Goal: Task Accomplishment & Management: Manage account settings

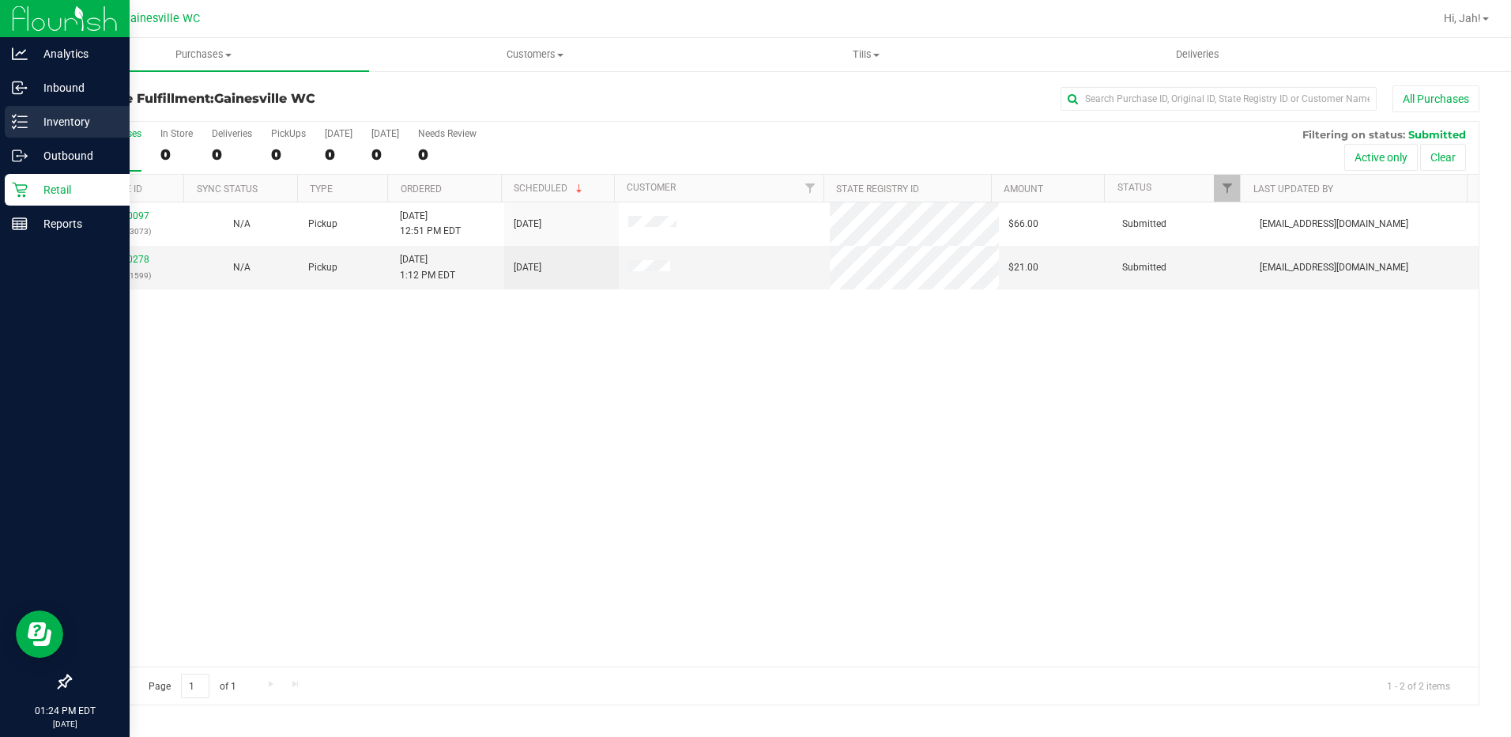
click at [24, 129] on icon at bounding box center [20, 122] width 16 height 16
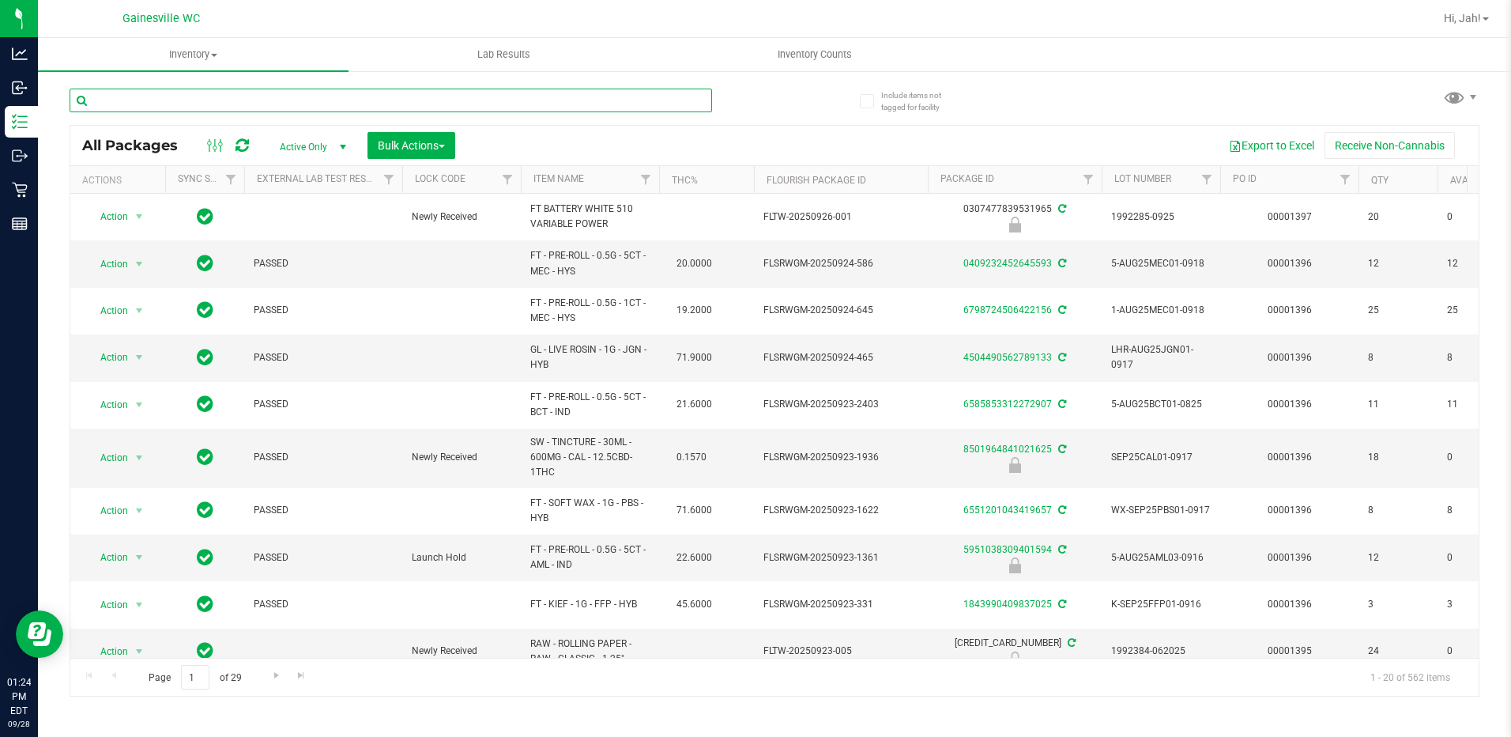
click at [182, 97] on input "text" at bounding box center [391, 101] width 643 height 24
click at [183, 97] on input "text" at bounding box center [391, 101] width 643 height 24
type input "arr"
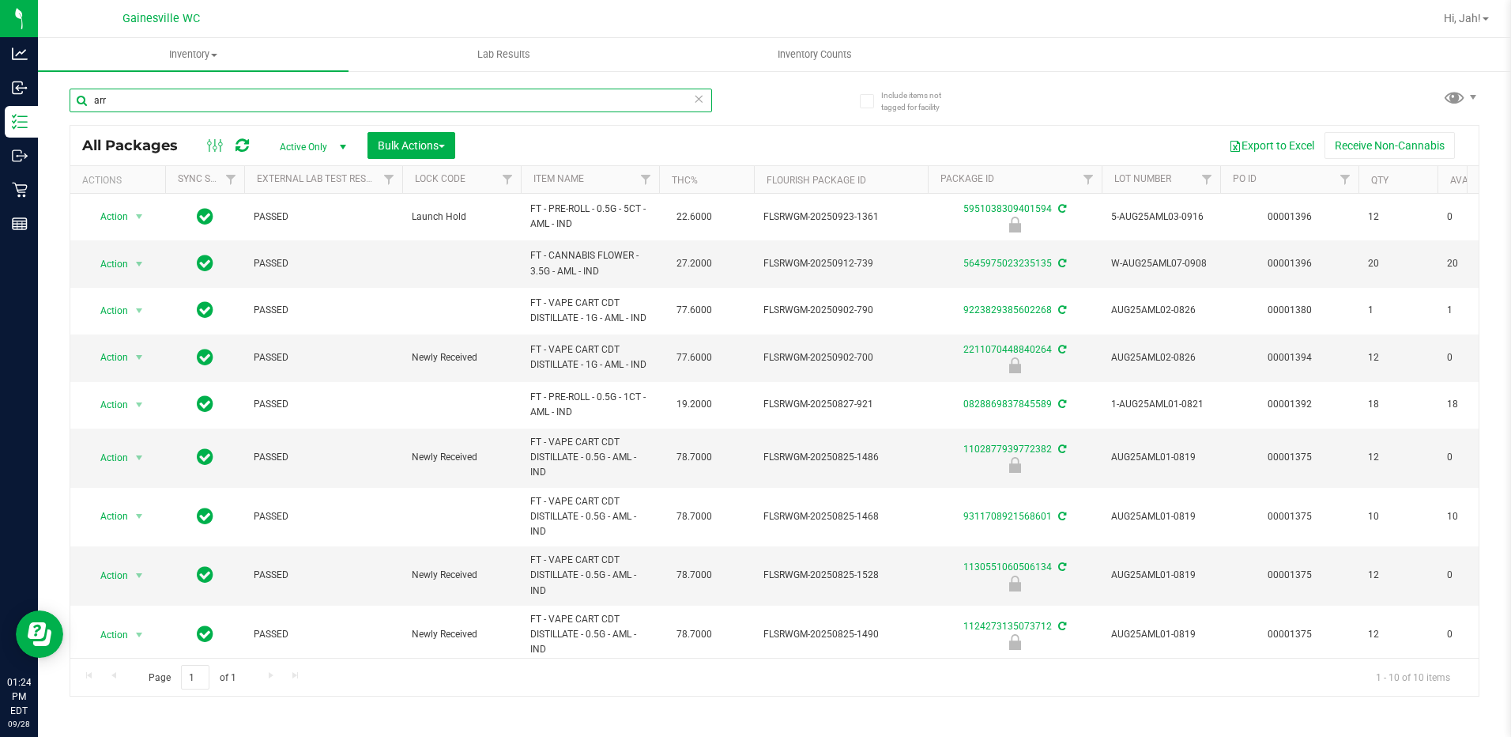
drag, startPoint x: 161, startPoint y: 107, endPoint x: 44, endPoint y: 95, distance: 117.6
click at [48, 96] on div "Include items not tagged for facility arr All Packages Active Only Active Only …" at bounding box center [774, 311] width 1473 height 482
type input "trs"
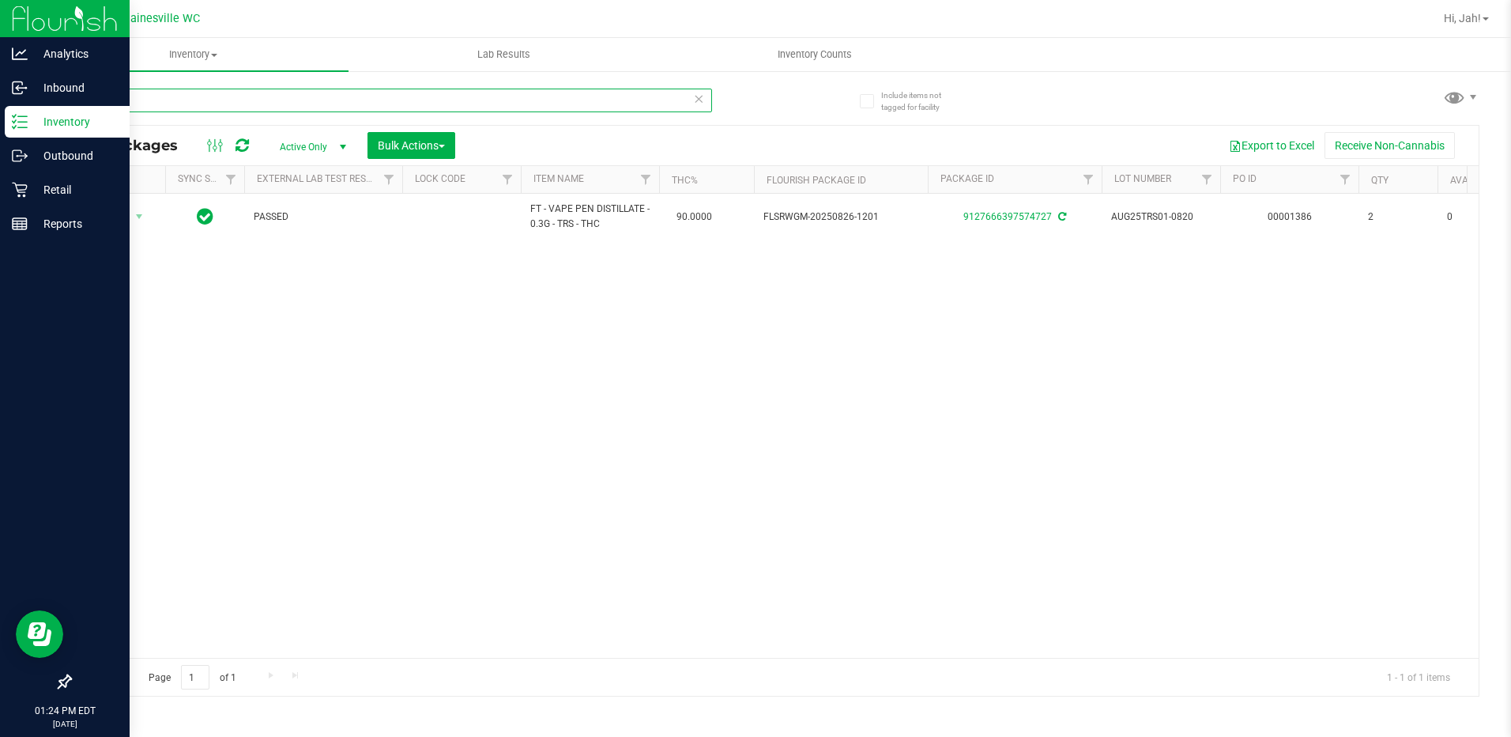
drag, startPoint x: 220, startPoint y: 92, endPoint x: 0, endPoint y: 118, distance: 221.9
click at [1, 118] on div "Analytics Inbound Inventory Outbound Retail Reports 01:24 PM EDT 09/28/2025 09/…" at bounding box center [755, 368] width 1511 height 737
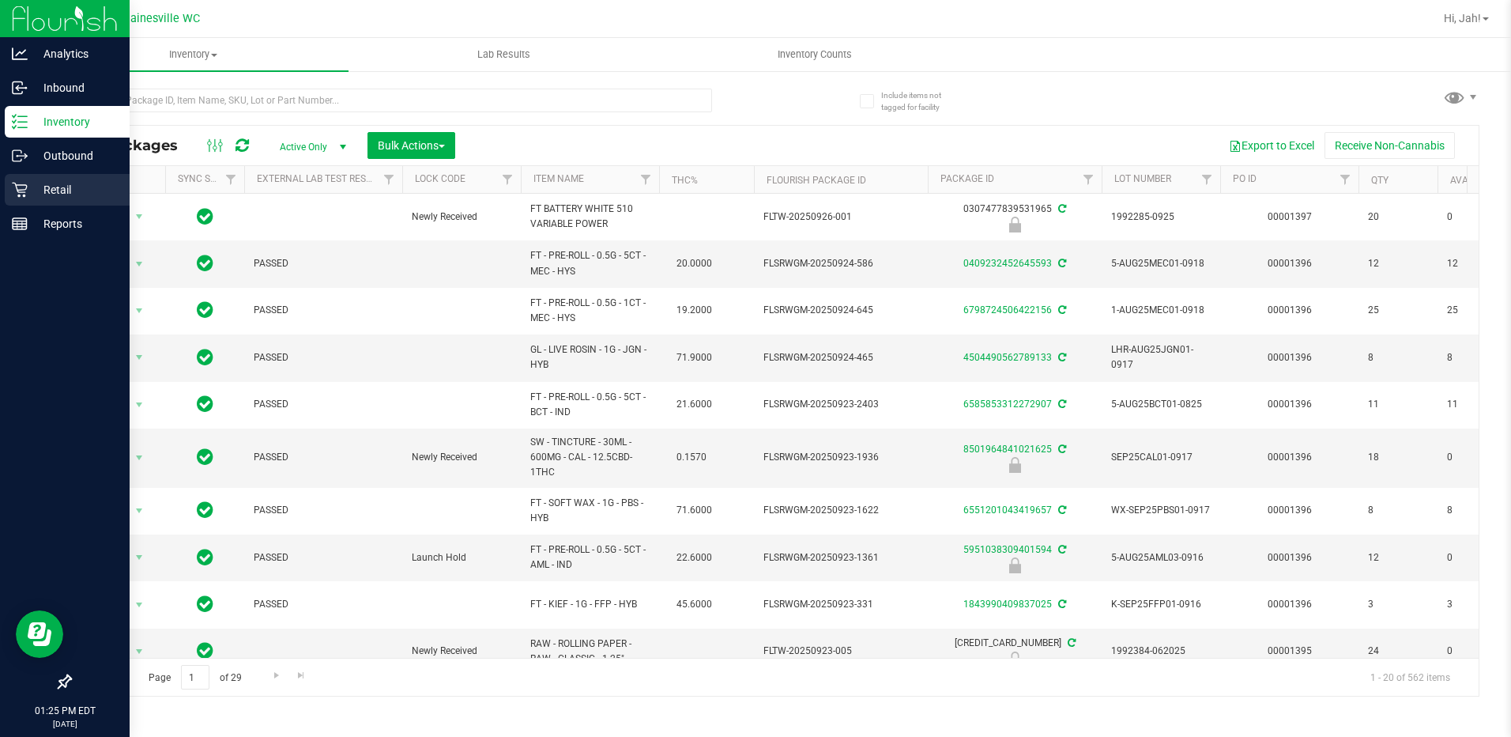
click at [46, 186] on p "Retail" at bounding box center [75, 189] width 95 height 19
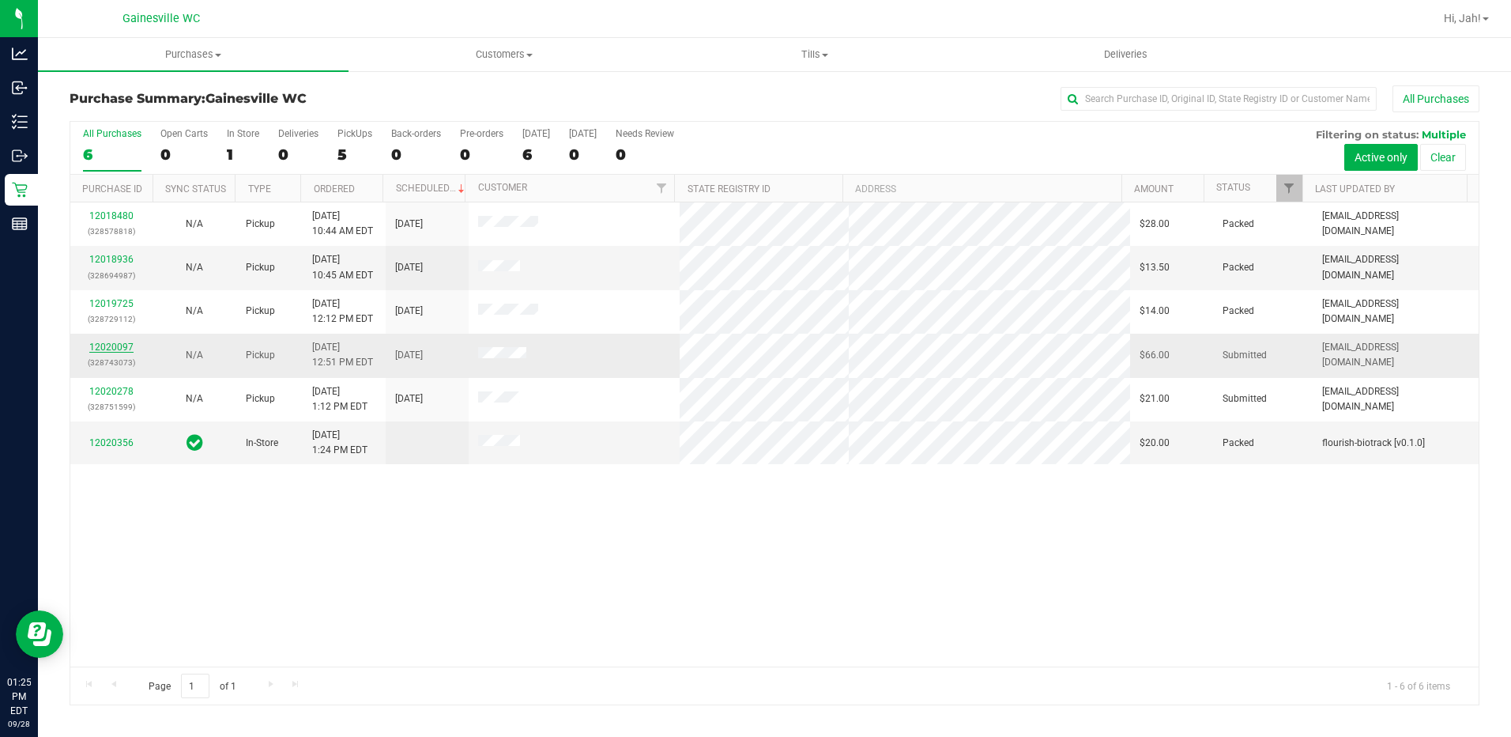
click at [109, 347] on link "12020097" at bounding box center [111, 346] width 44 height 11
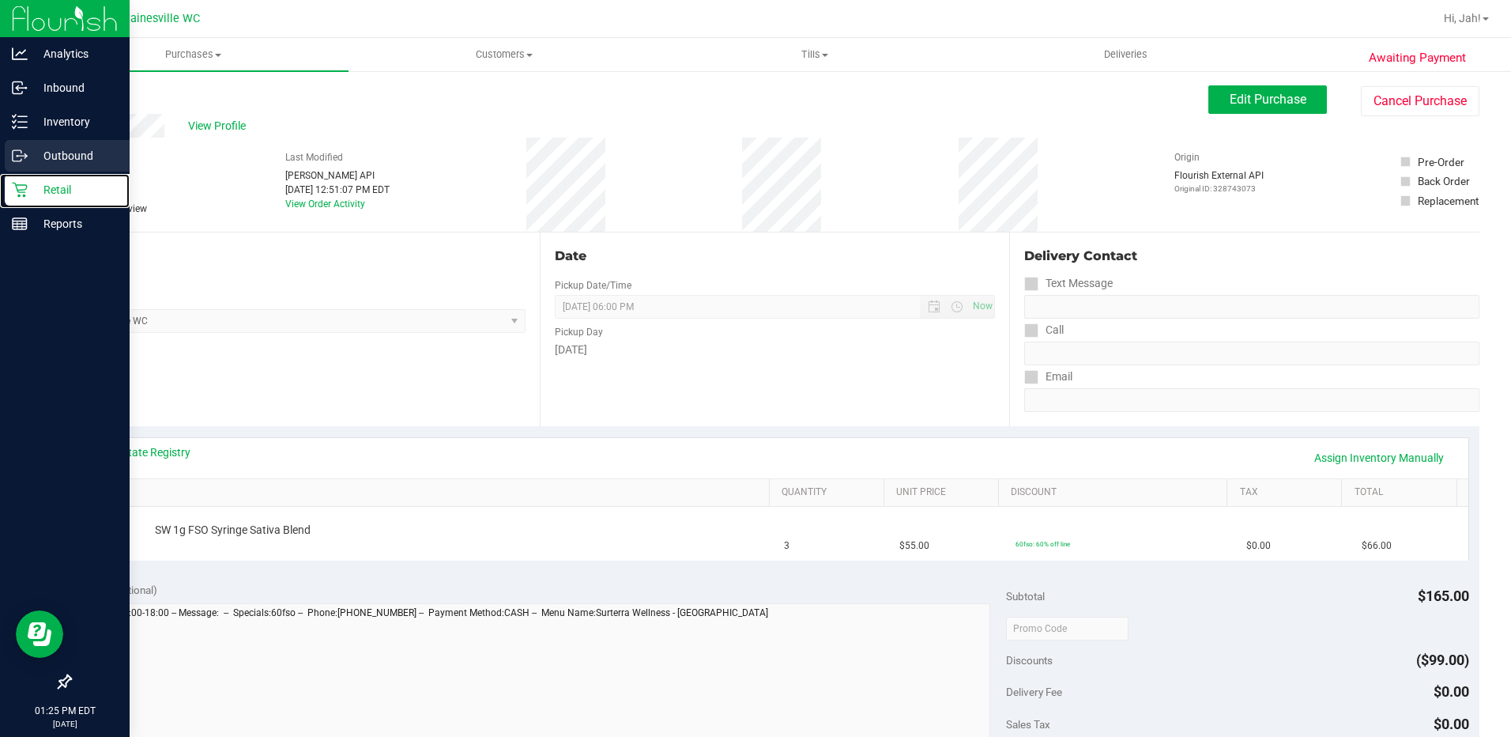
drag, startPoint x: 43, startPoint y: 183, endPoint x: 43, endPoint y: 164, distance: 19.0
click at [41, 184] on p "Retail" at bounding box center [75, 189] width 95 height 19
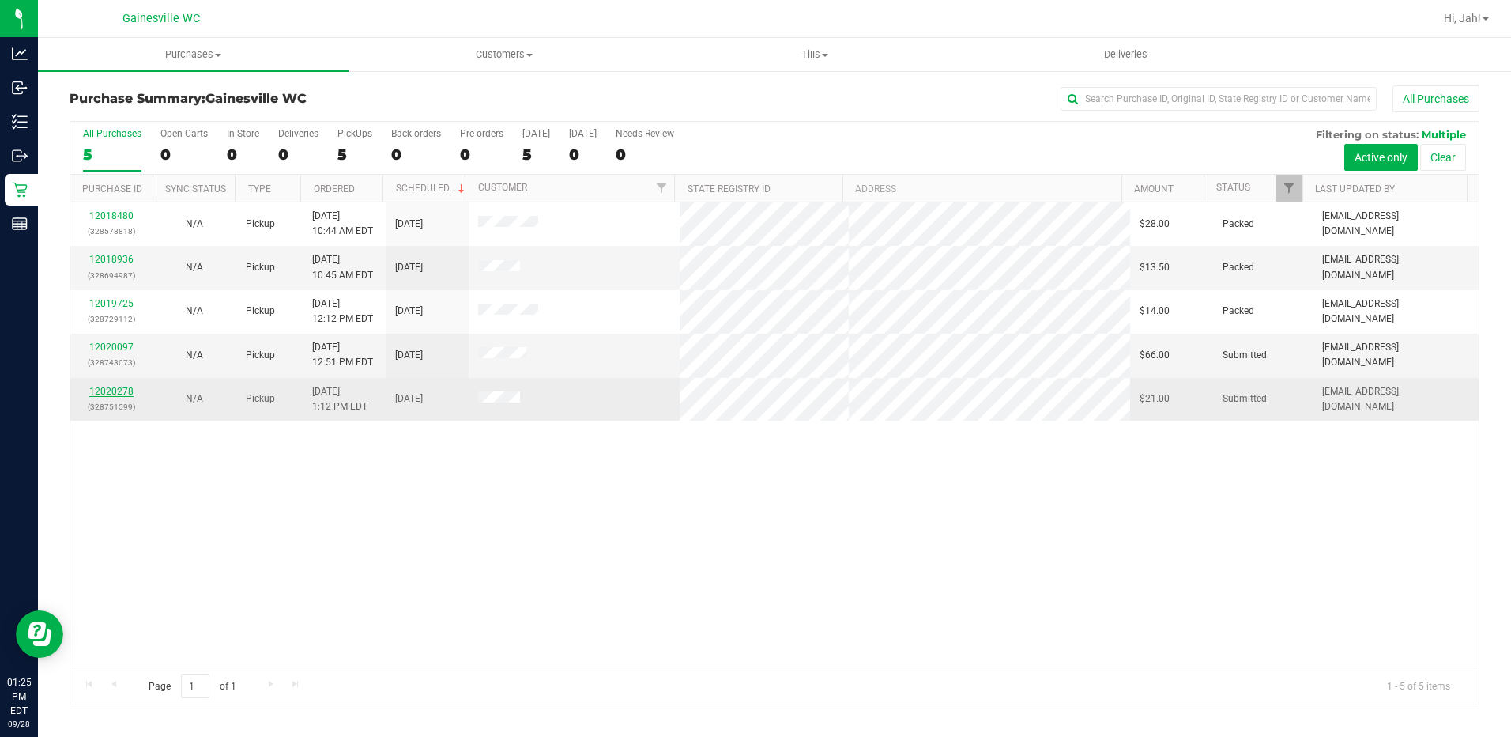
click at [122, 394] on link "12020278" at bounding box center [111, 391] width 44 height 11
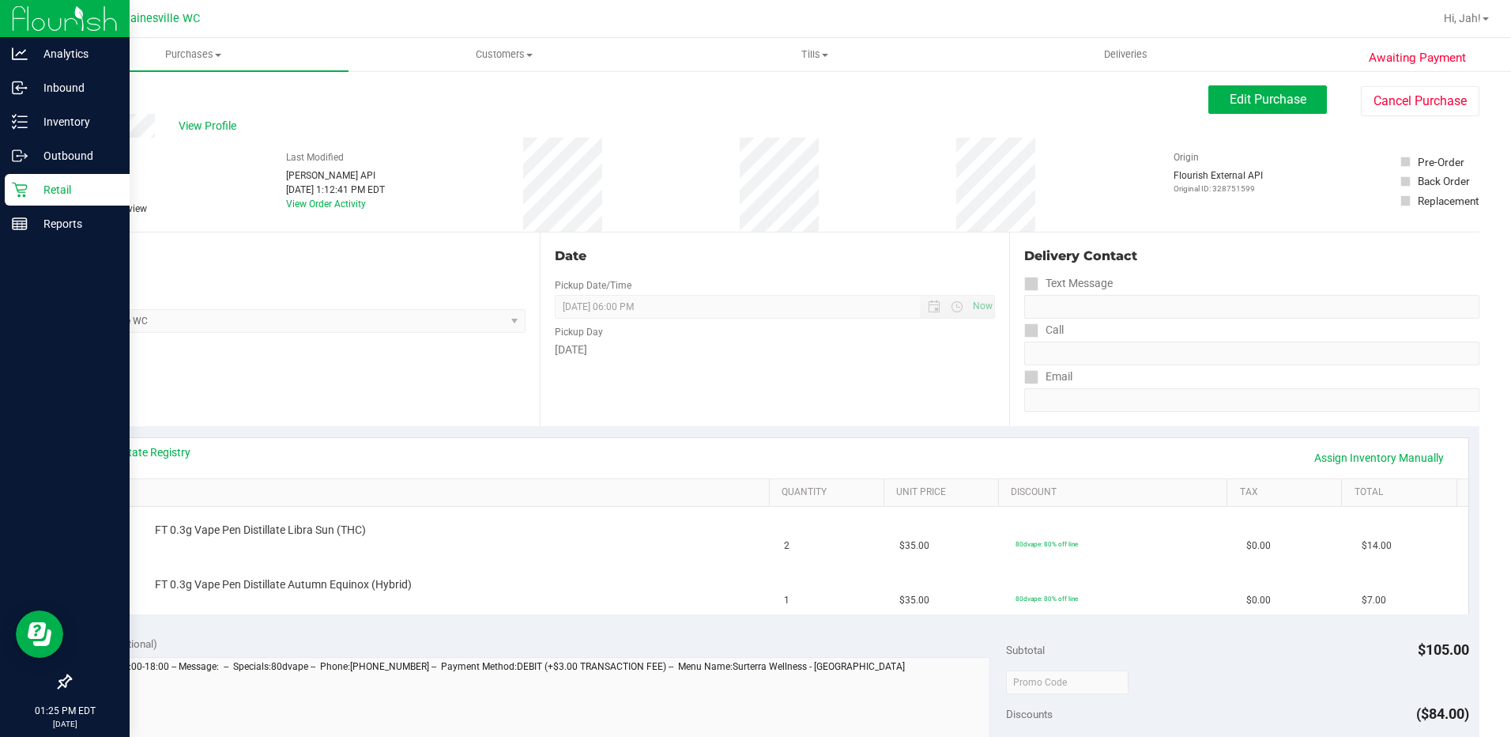
click at [28, 195] on p "Retail" at bounding box center [75, 189] width 95 height 19
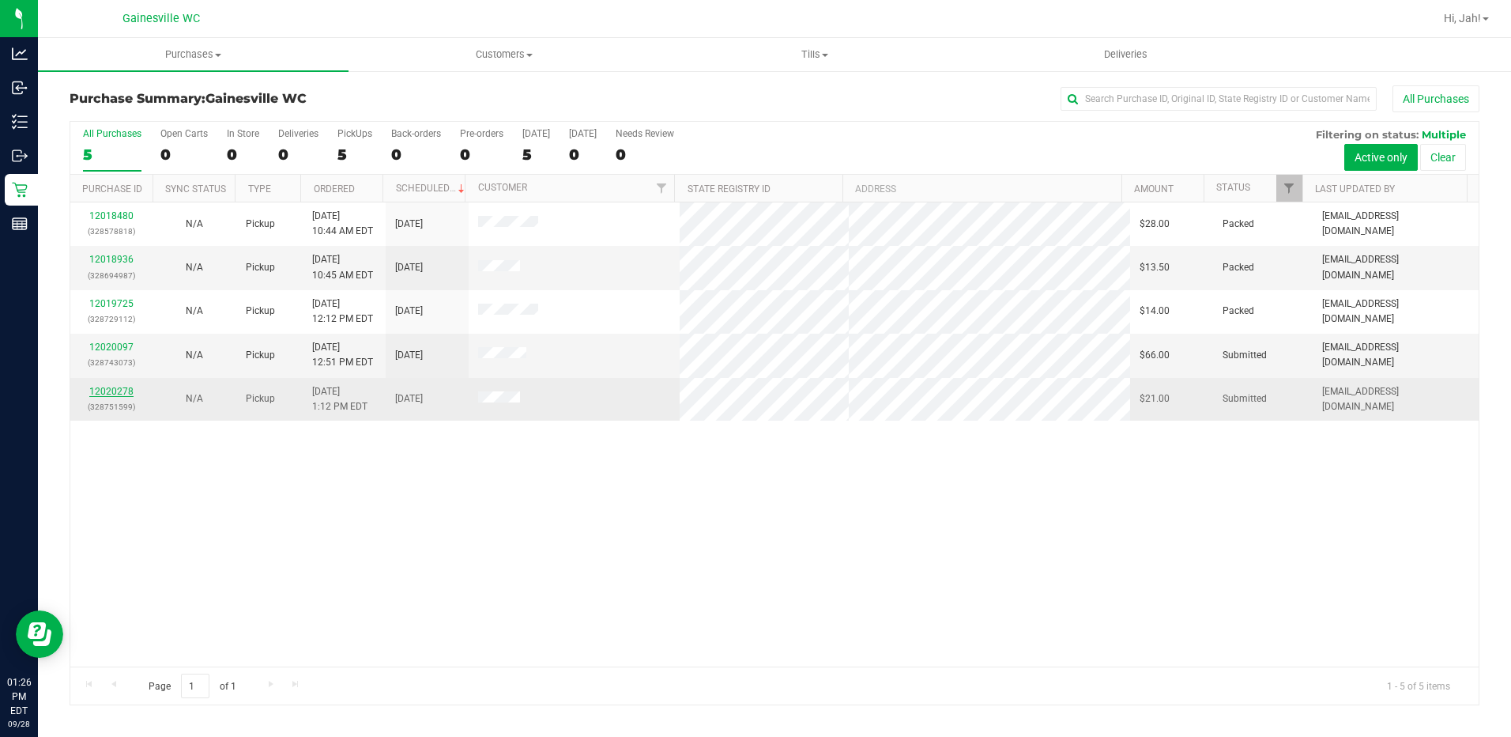
click at [102, 387] on link "12020278" at bounding box center [111, 391] width 44 height 11
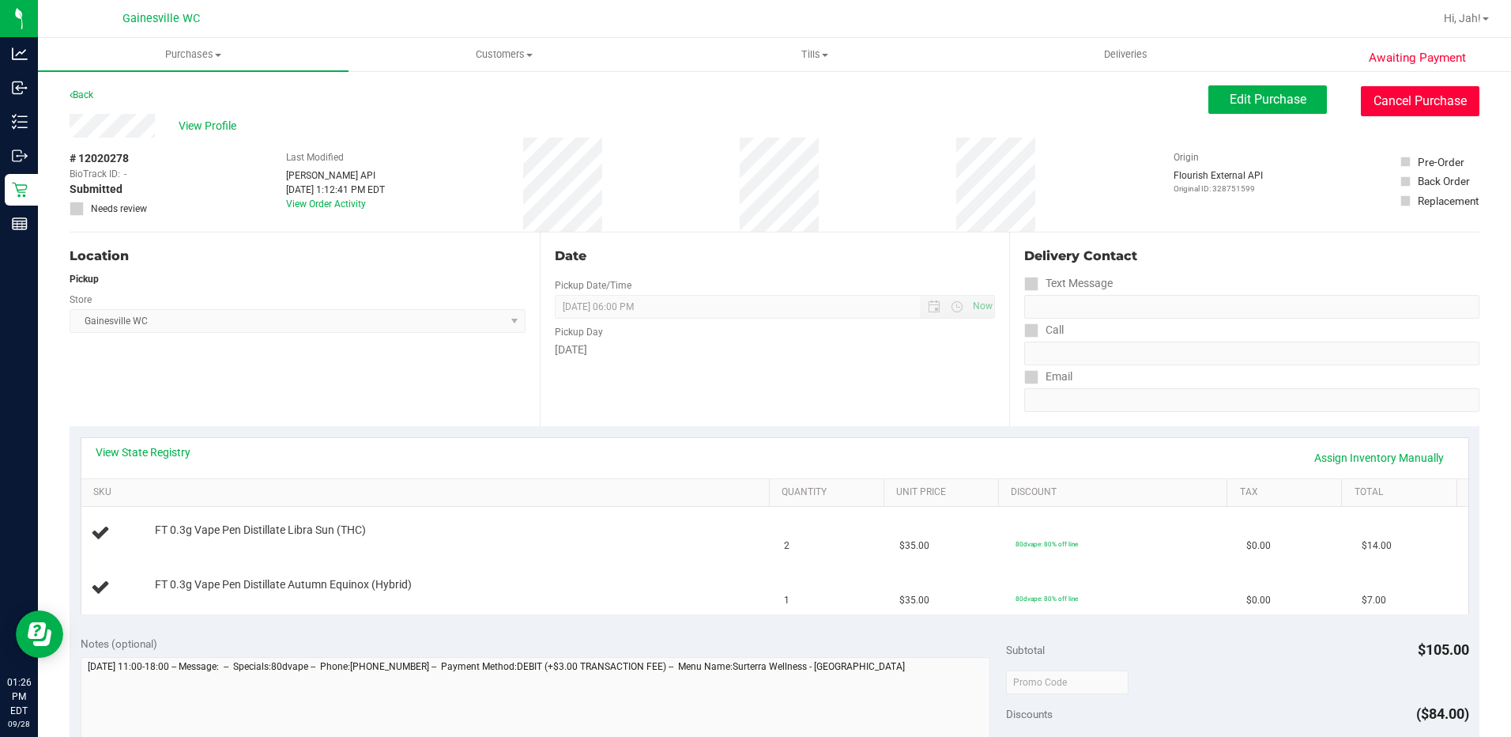
click at [1366, 88] on button "Cancel Purchase" at bounding box center [1420, 101] width 119 height 30
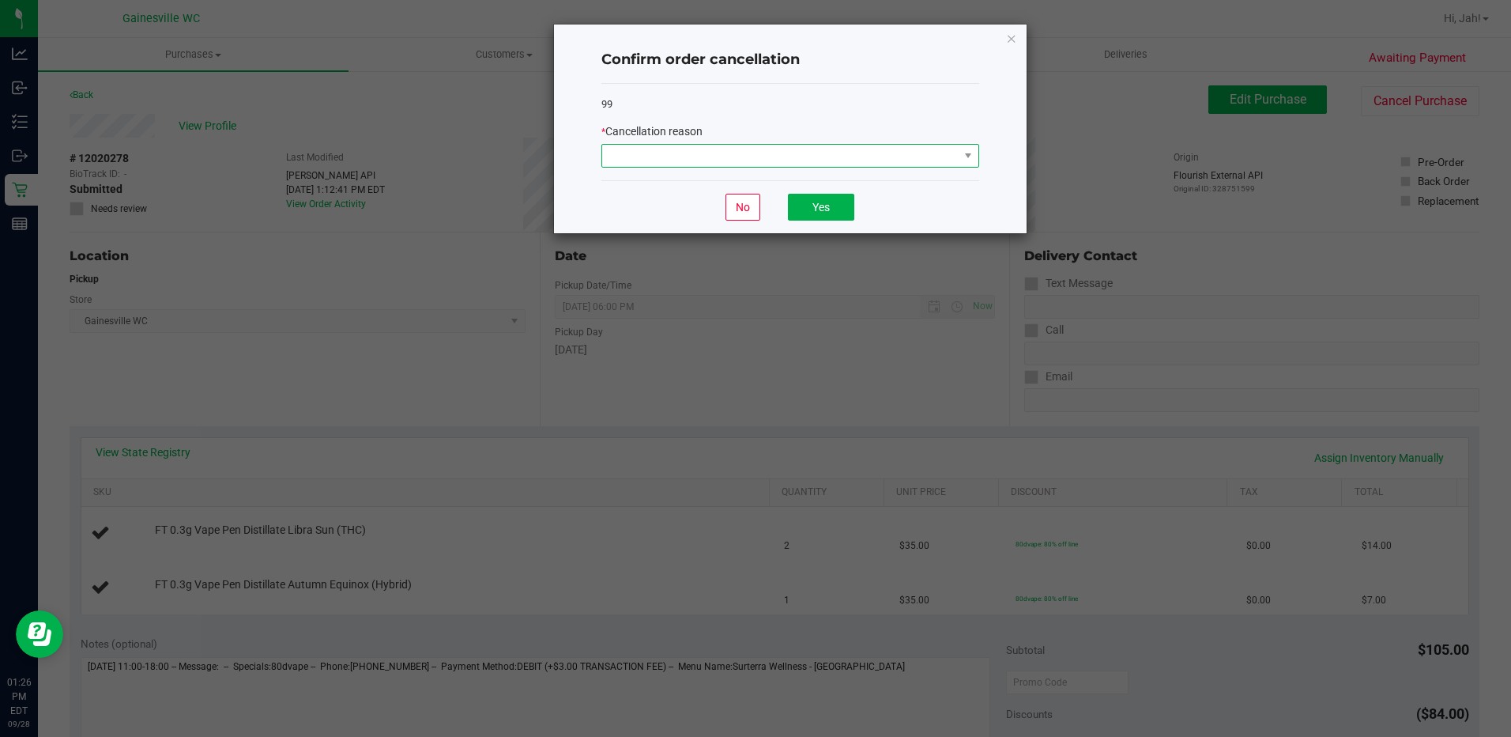
click at [702, 155] on span at bounding box center [780, 156] width 356 height 22
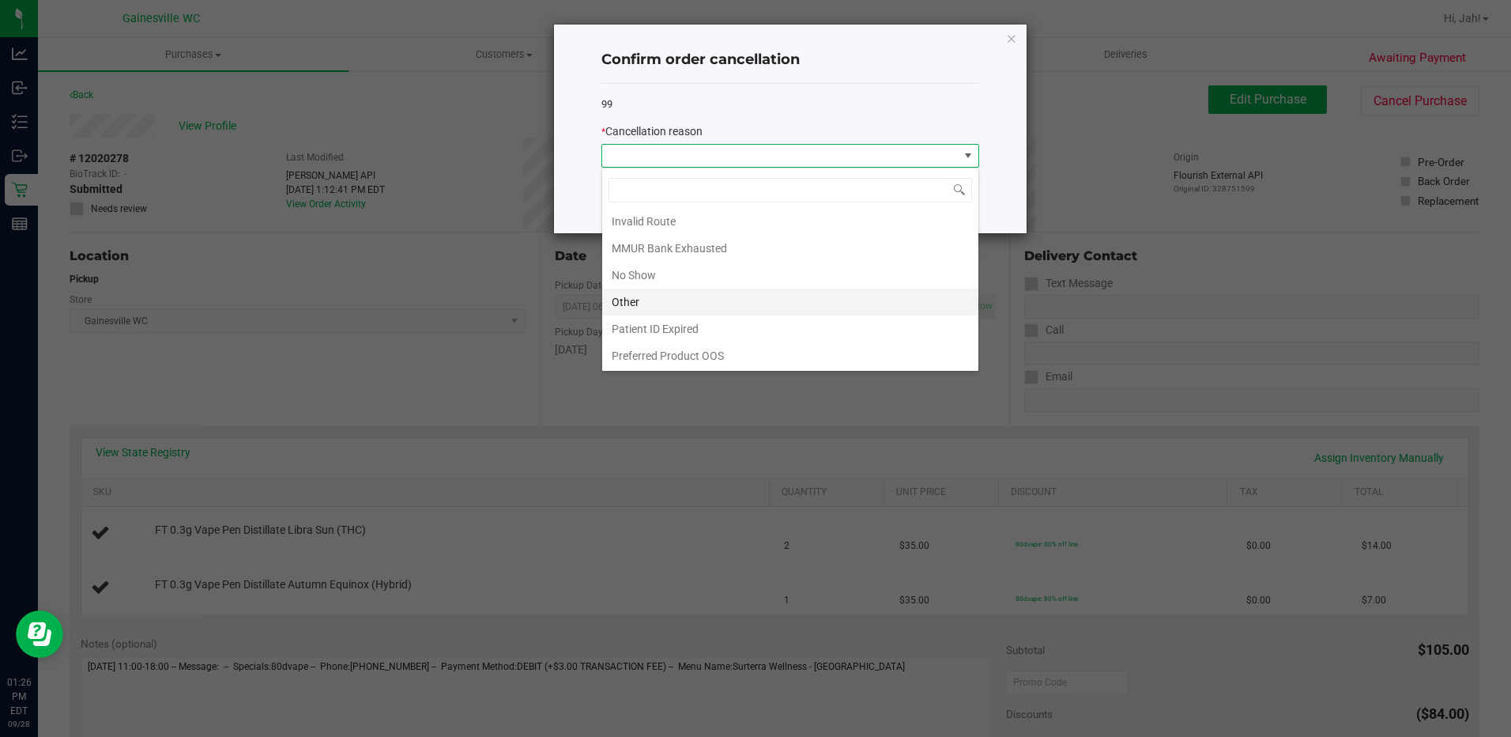
scroll to position [84, 0]
drag, startPoint x: 645, startPoint y: 309, endPoint x: 674, endPoint y: 292, distance: 33.6
click at [646, 307] on li "Other" at bounding box center [790, 301] width 376 height 27
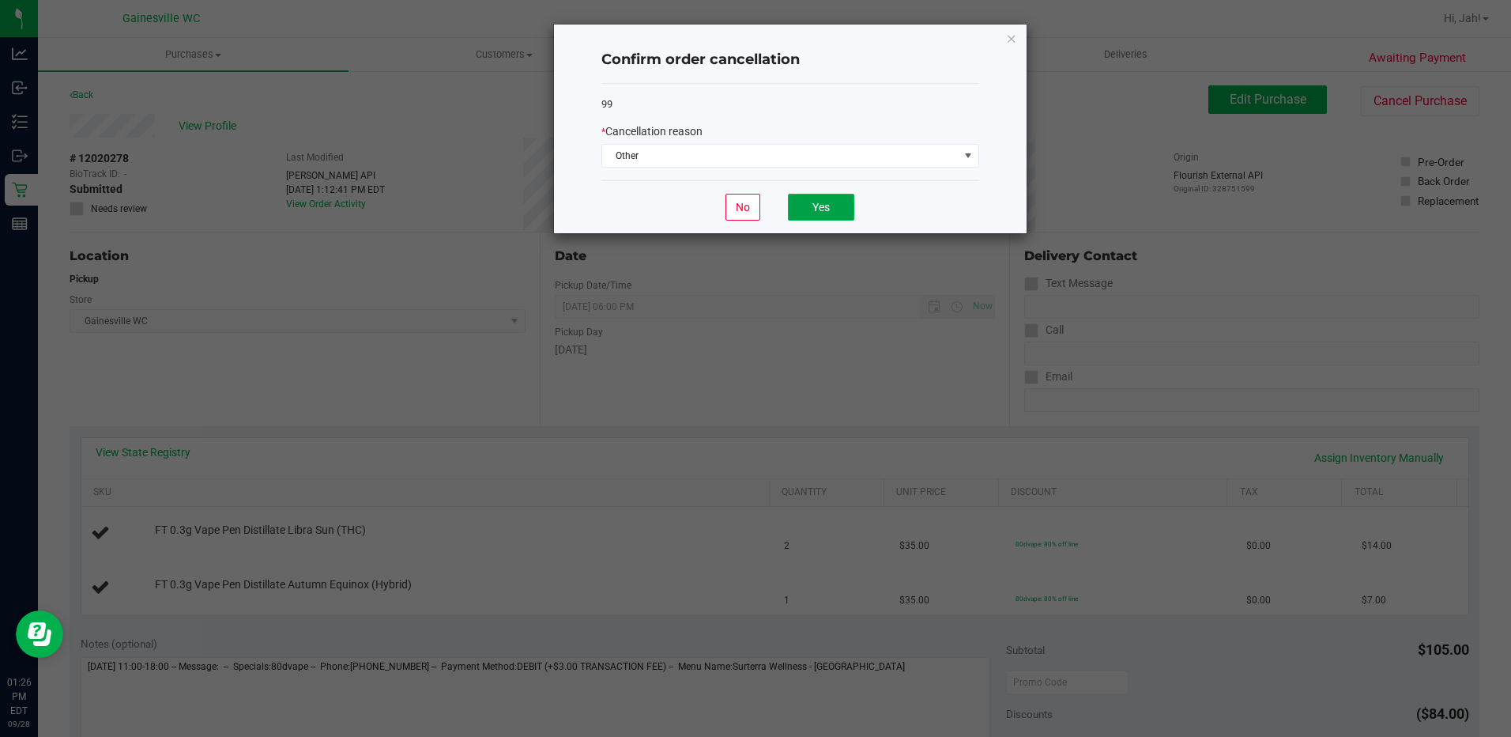
click at [801, 208] on button "Yes" at bounding box center [821, 207] width 66 height 27
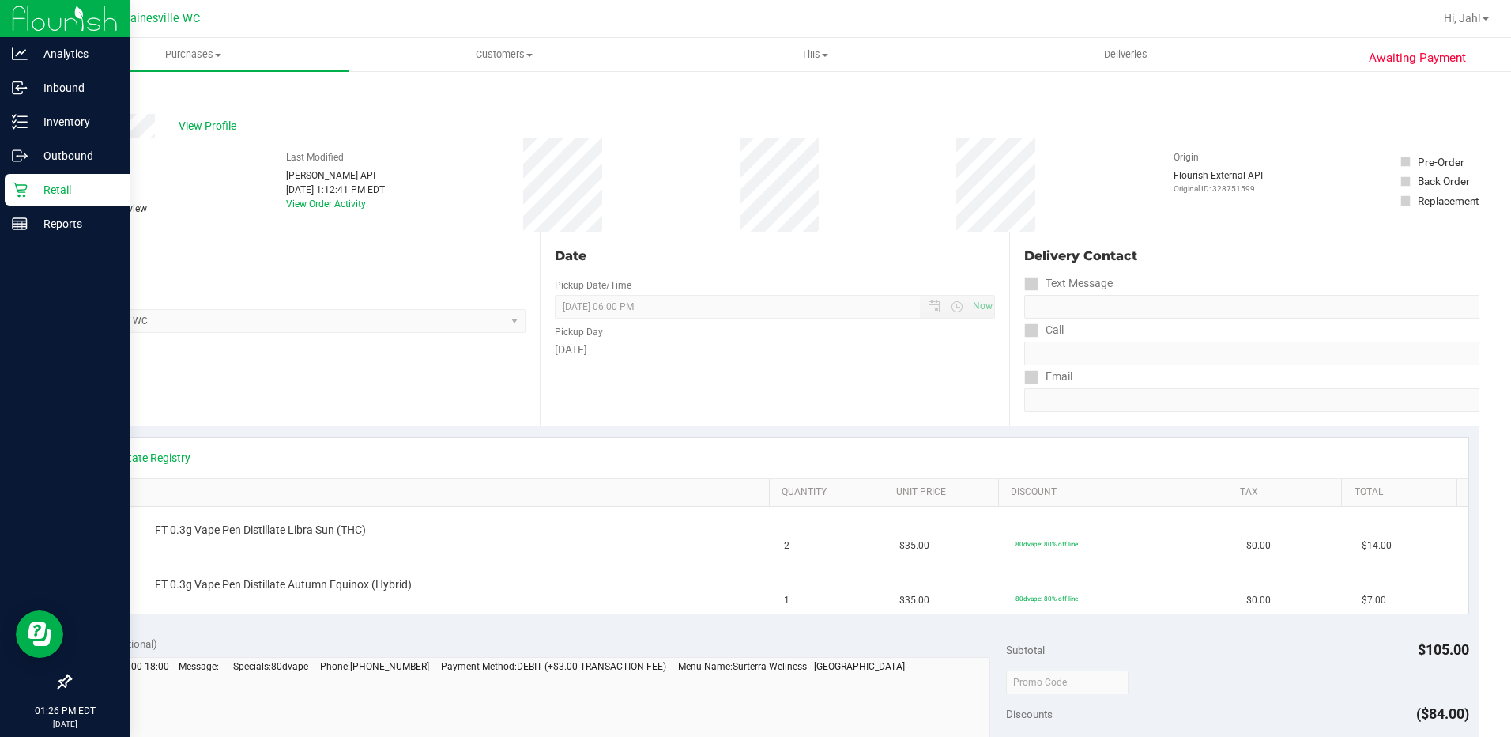
click at [27, 197] on div "Retail" at bounding box center [67, 190] width 125 height 32
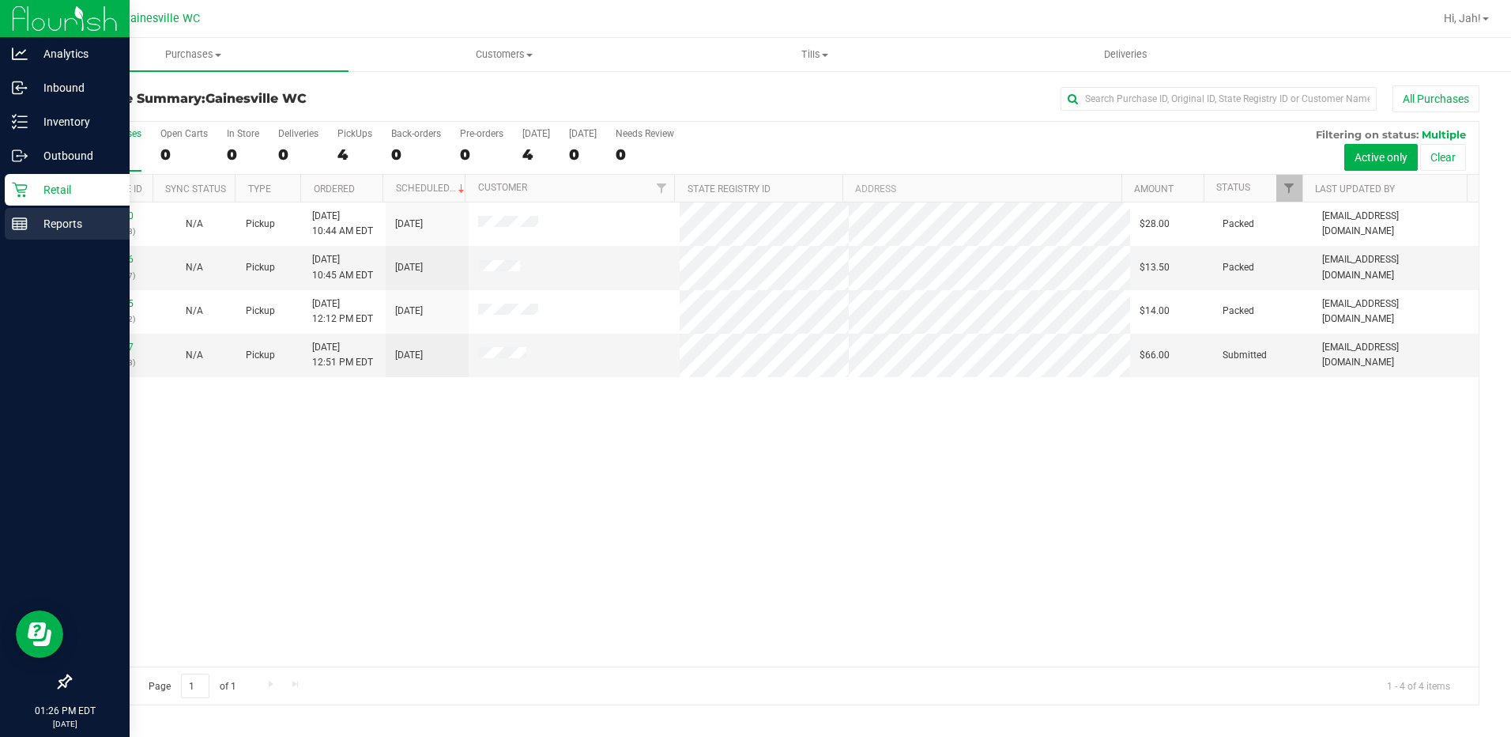
click at [33, 220] on p "Reports" at bounding box center [75, 223] width 95 height 19
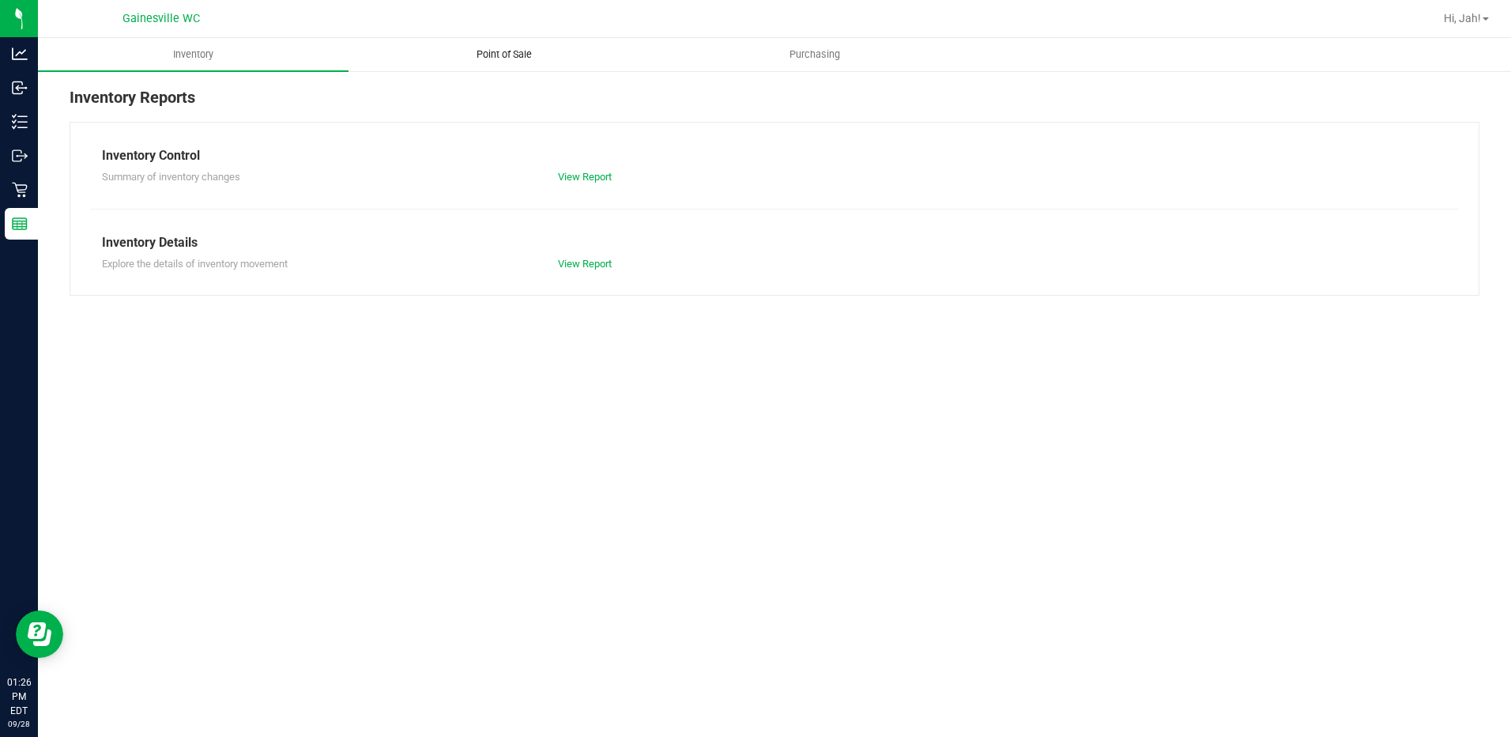
click at [499, 59] on span "Point of Sale" at bounding box center [504, 54] width 98 height 14
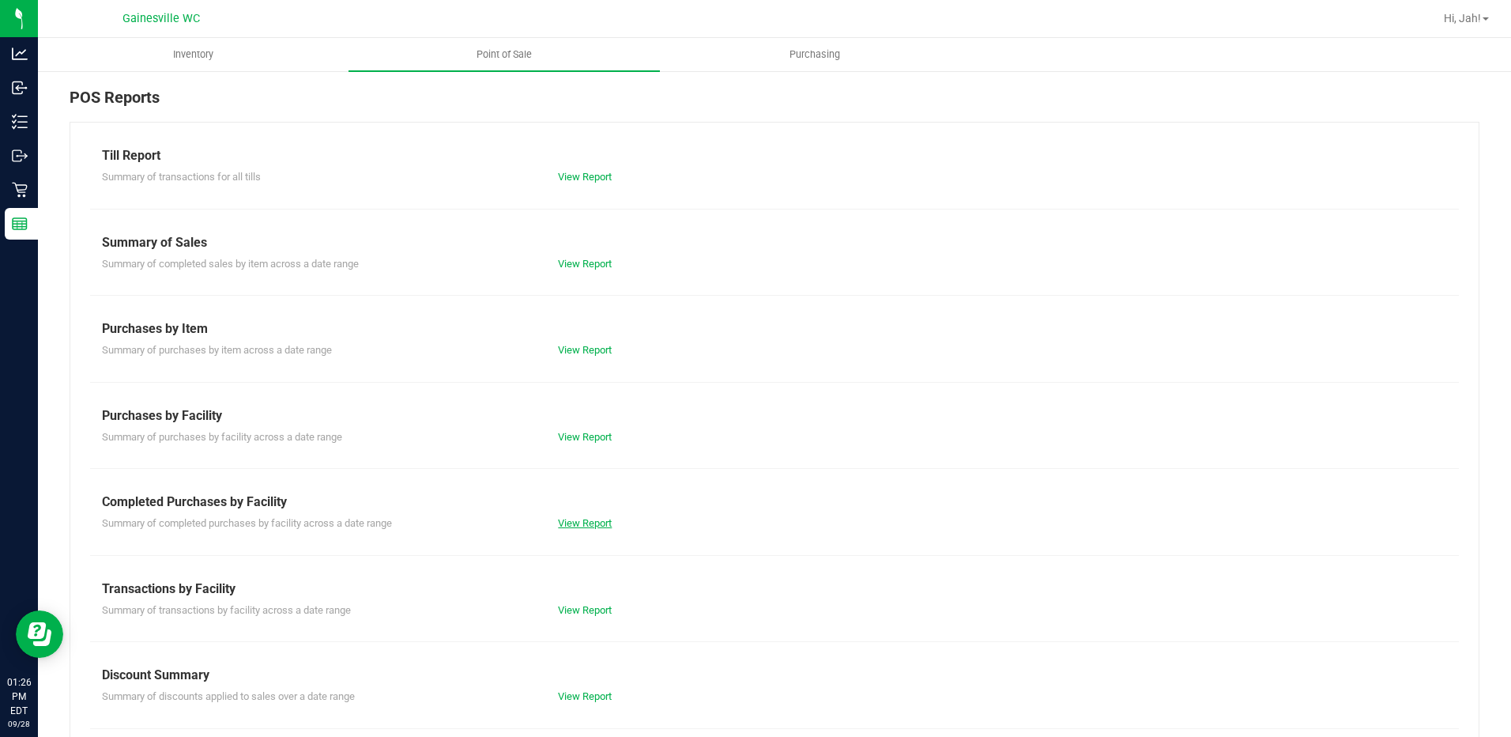
click at [559, 523] on link "View Report" at bounding box center [585, 523] width 54 height 12
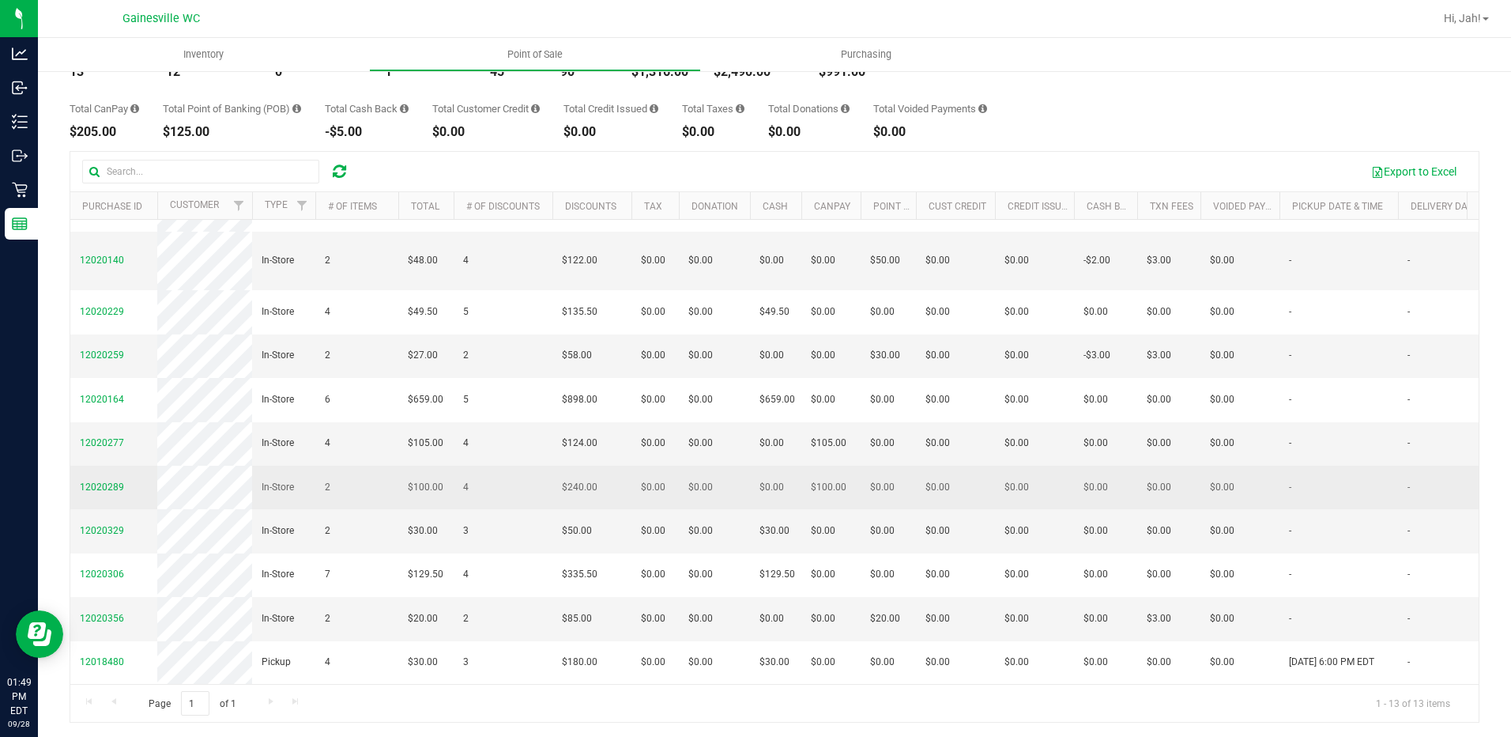
scroll to position [115, 0]
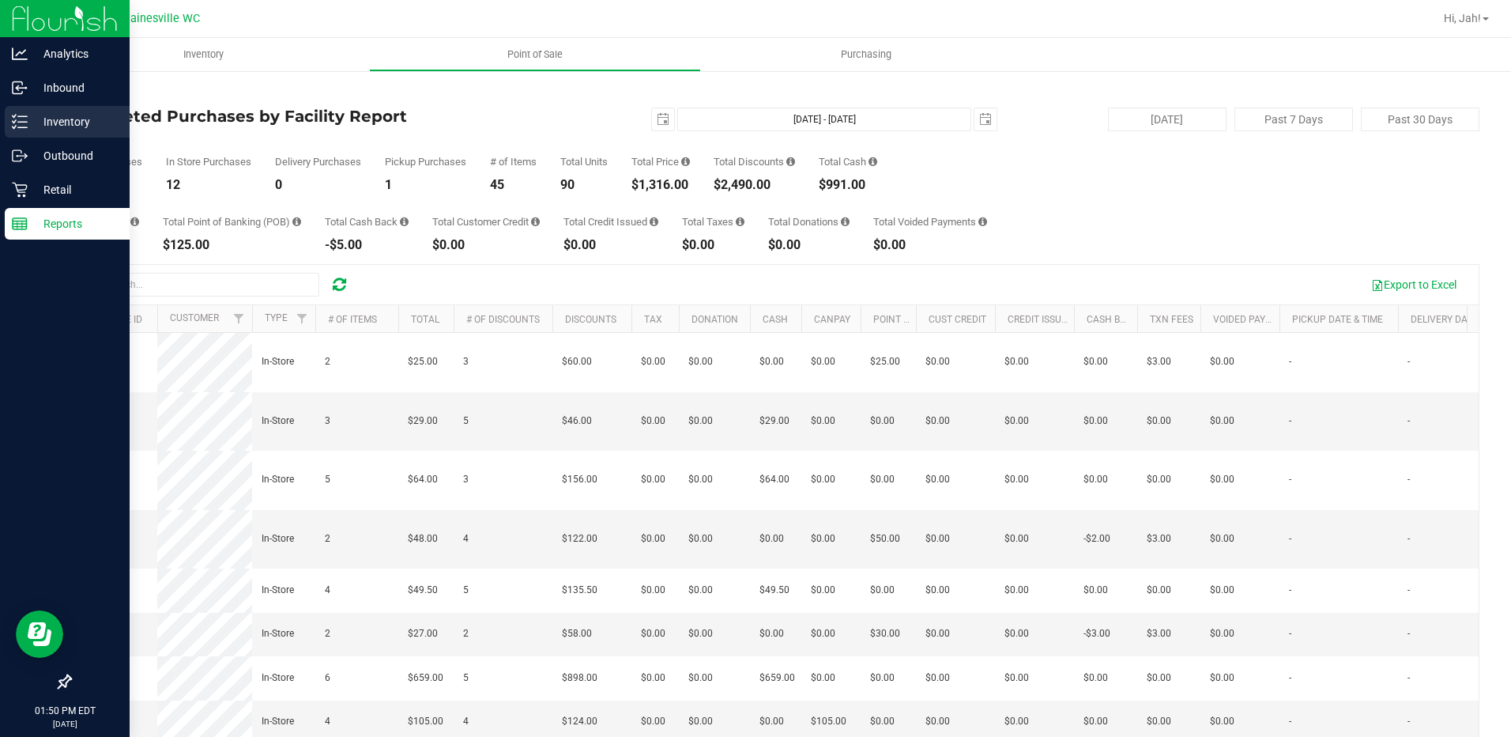
click at [88, 118] on p "Inventory" at bounding box center [75, 121] width 95 height 19
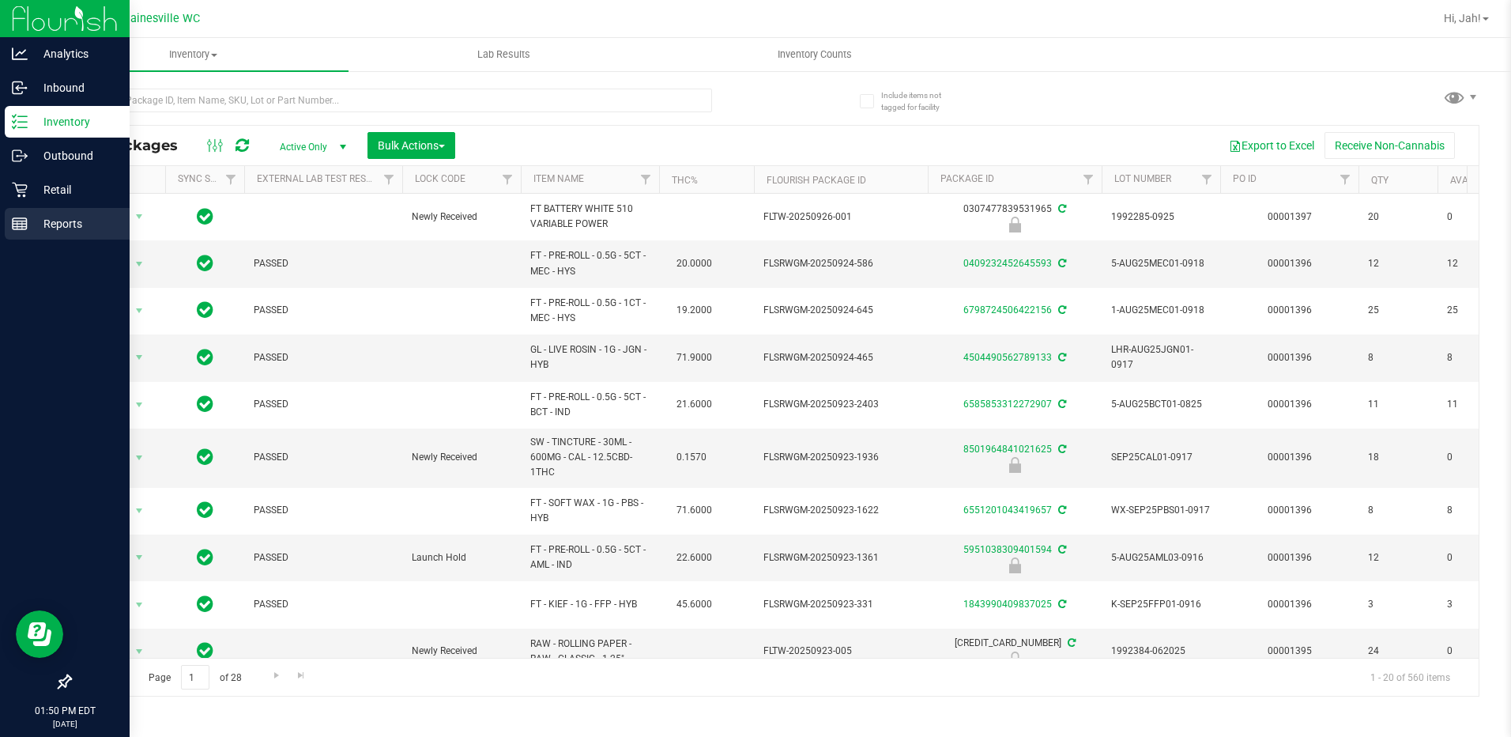
click at [87, 226] on p "Reports" at bounding box center [75, 223] width 95 height 19
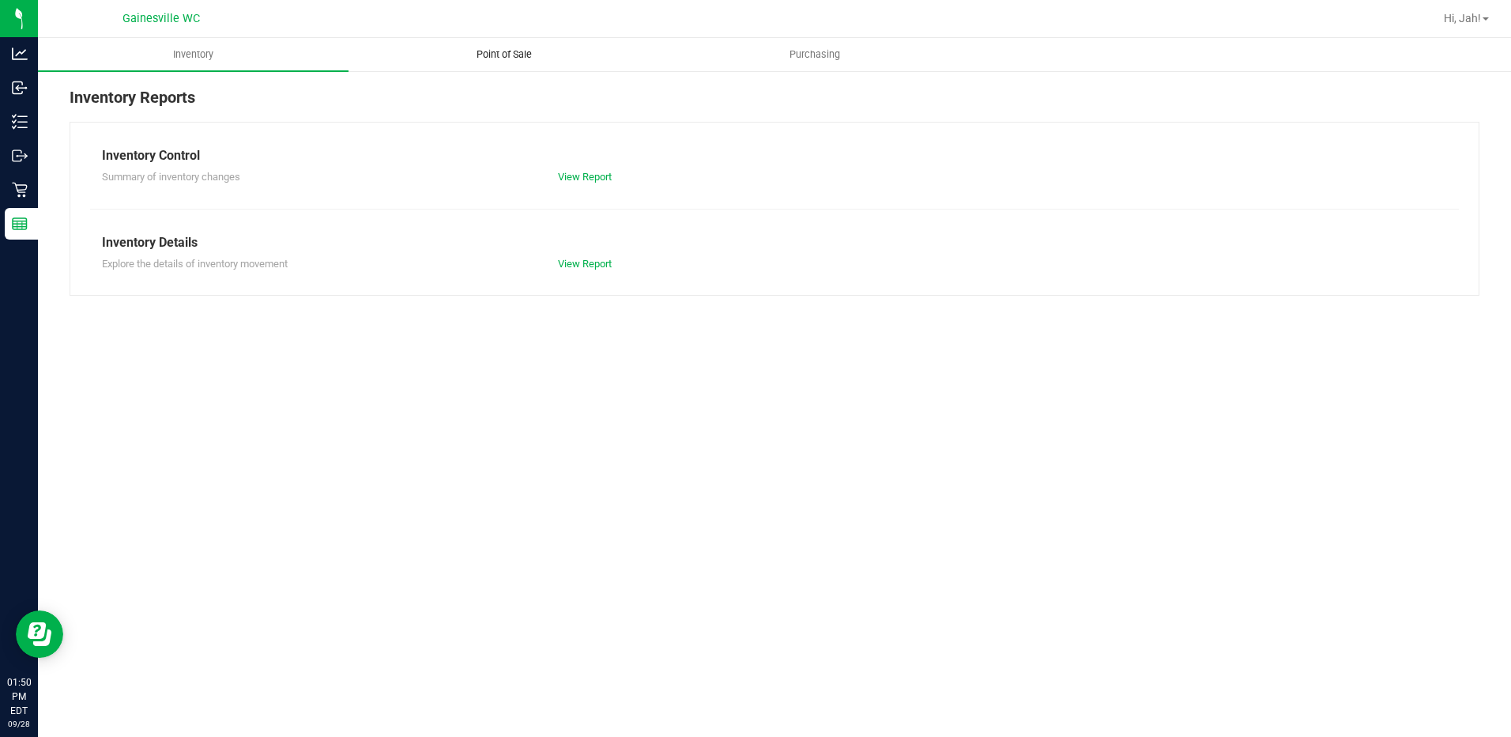
click at [485, 55] on span "Point of Sale" at bounding box center [504, 54] width 98 height 14
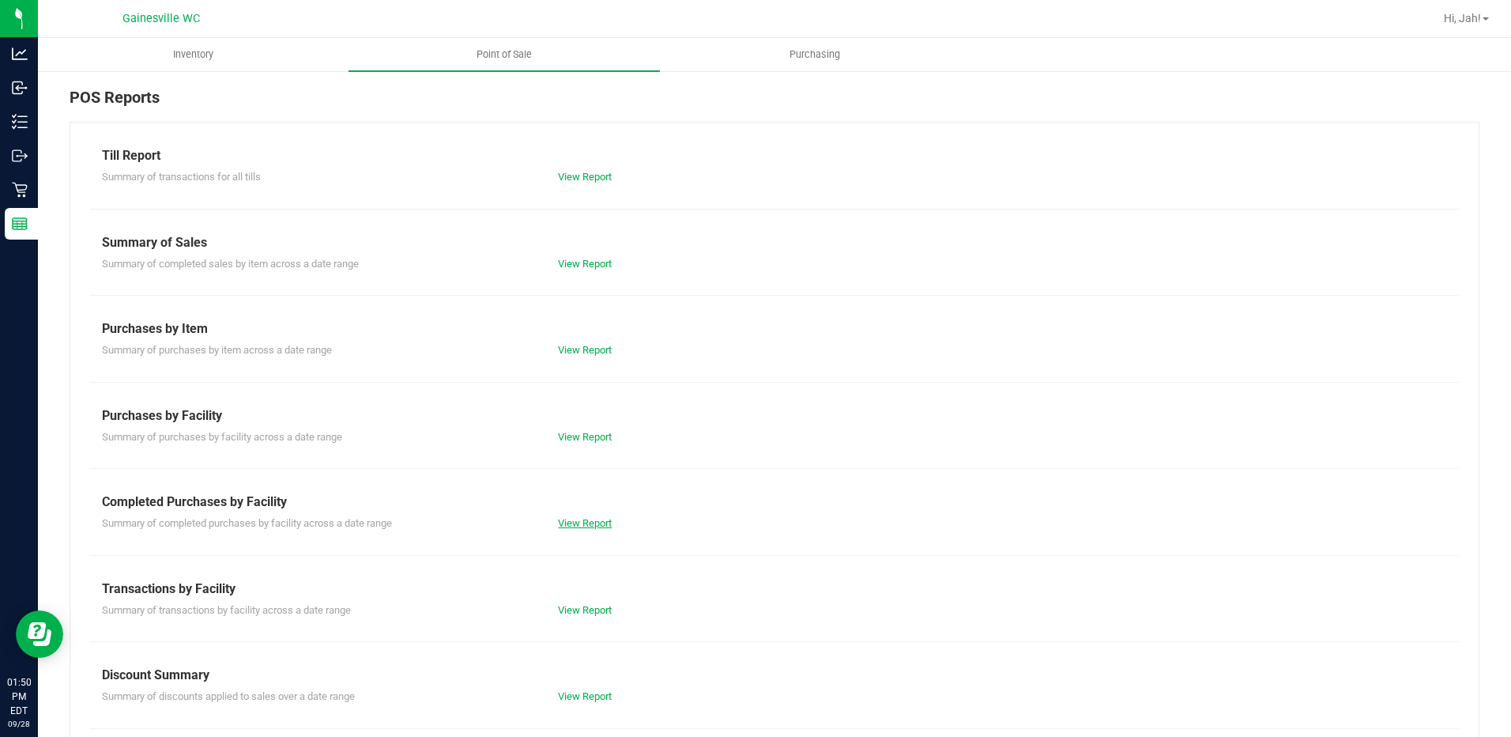
click at [558, 526] on link "View Report" at bounding box center [585, 523] width 54 height 12
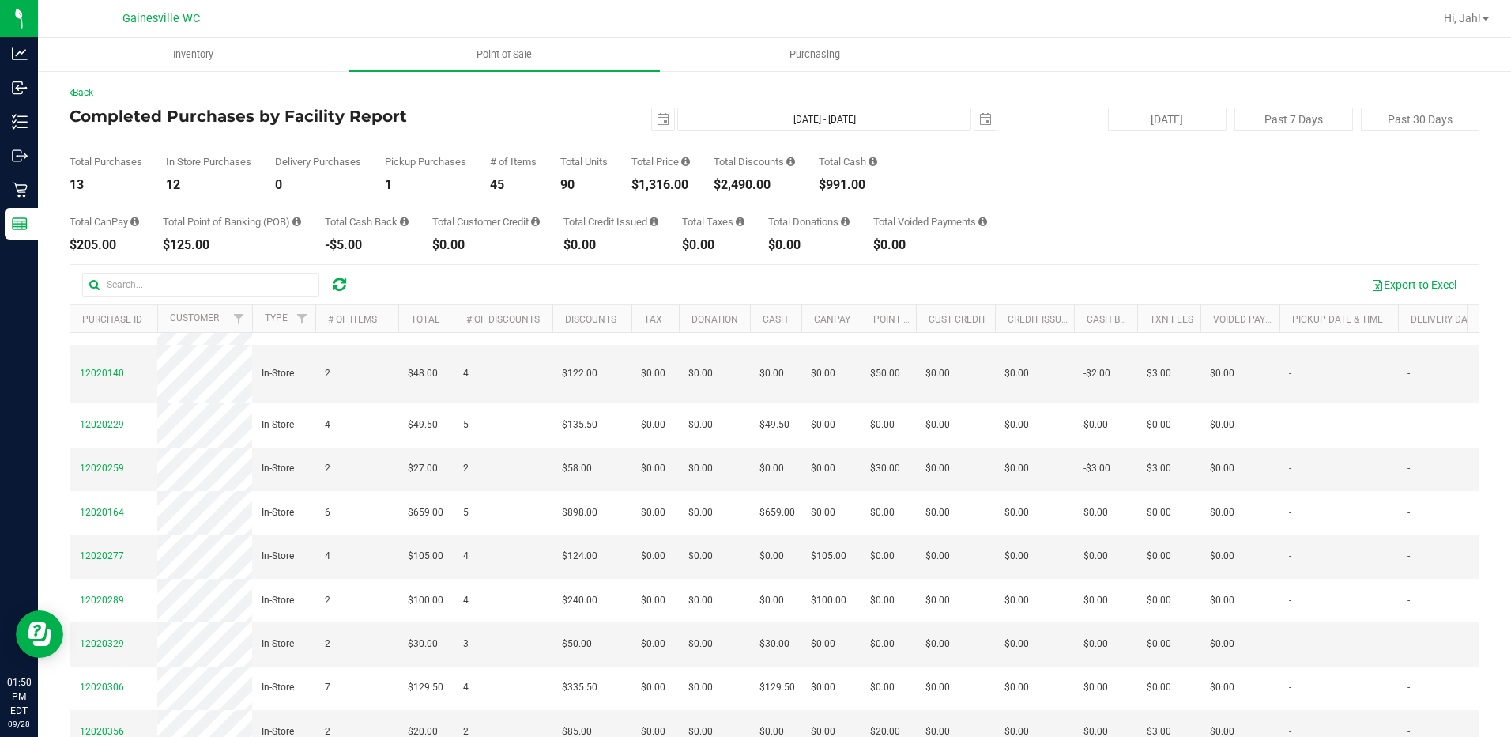
scroll to position [299, 0]
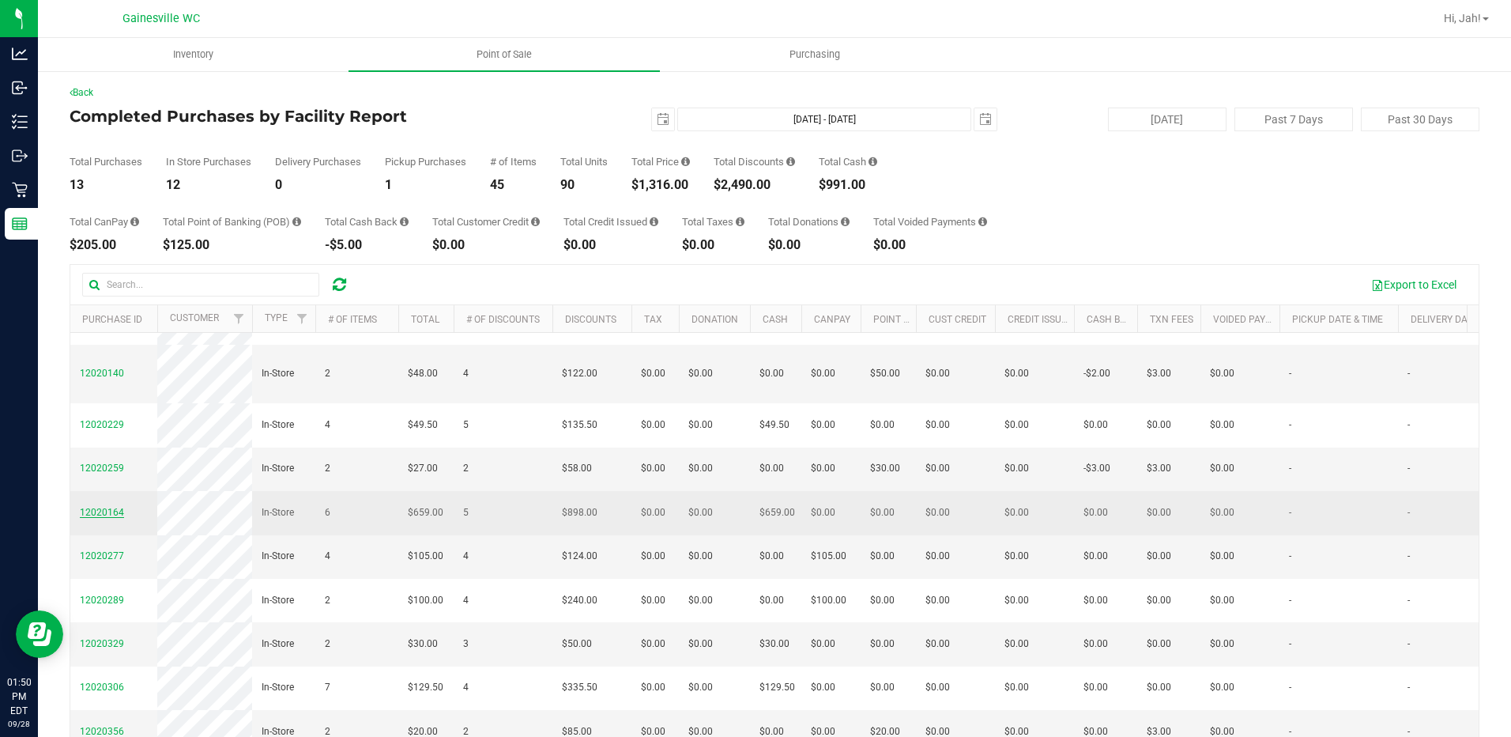
click at [99, 507] on span "12020164" at bounding box center [102, 512] width 44 height 11
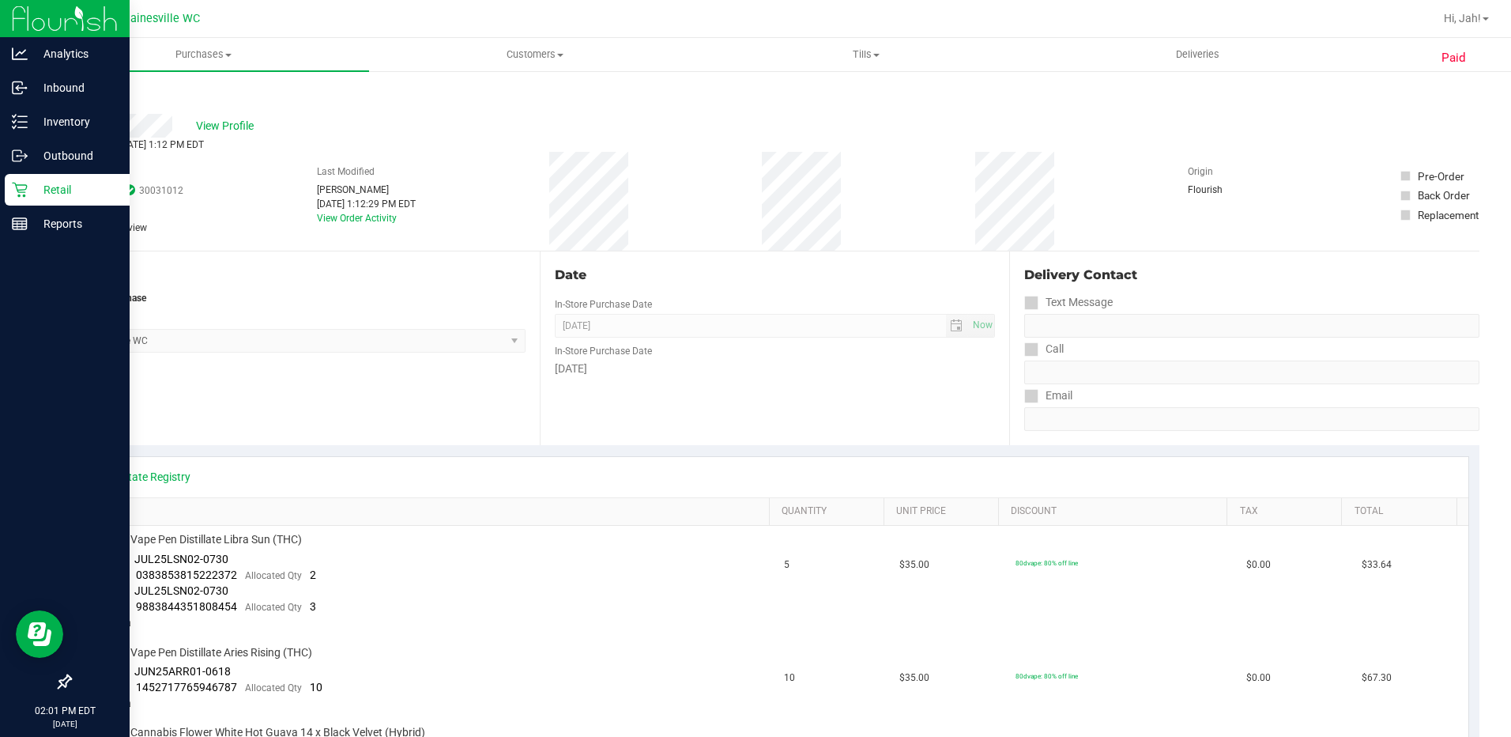
click at [14, 198] on div "Retail" at bounding box center [67, 190] width 125 height 32
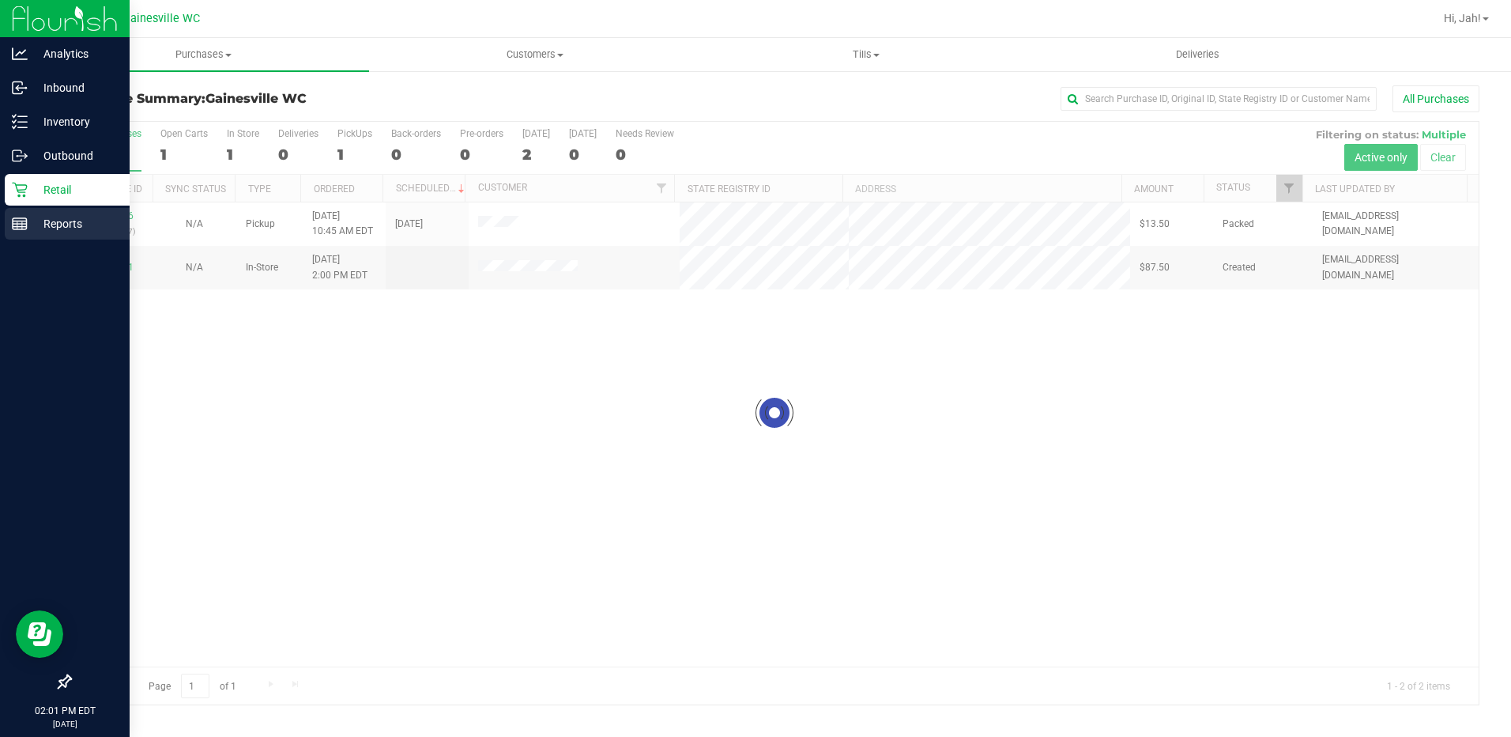
click at [41, 224] on p "Reports" at bounding box center [75, 223] width 95 height 19
click at [19, 215] on div "Reports" at bounding box center [67, 224] width 125 height 32
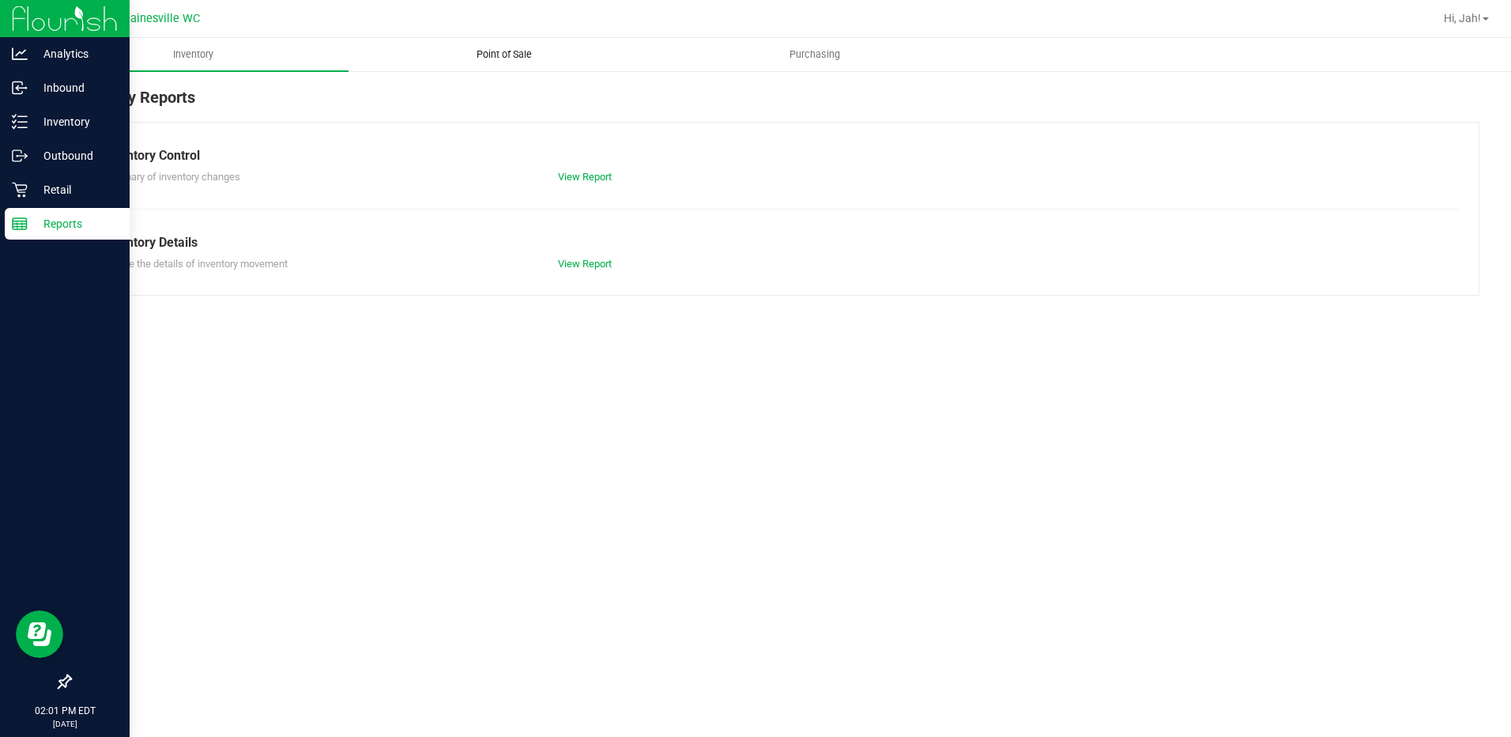
click at [464, 44] on uib-tab-heading "Point of Sale" at bounding box center [503, 55] width 309 height 32
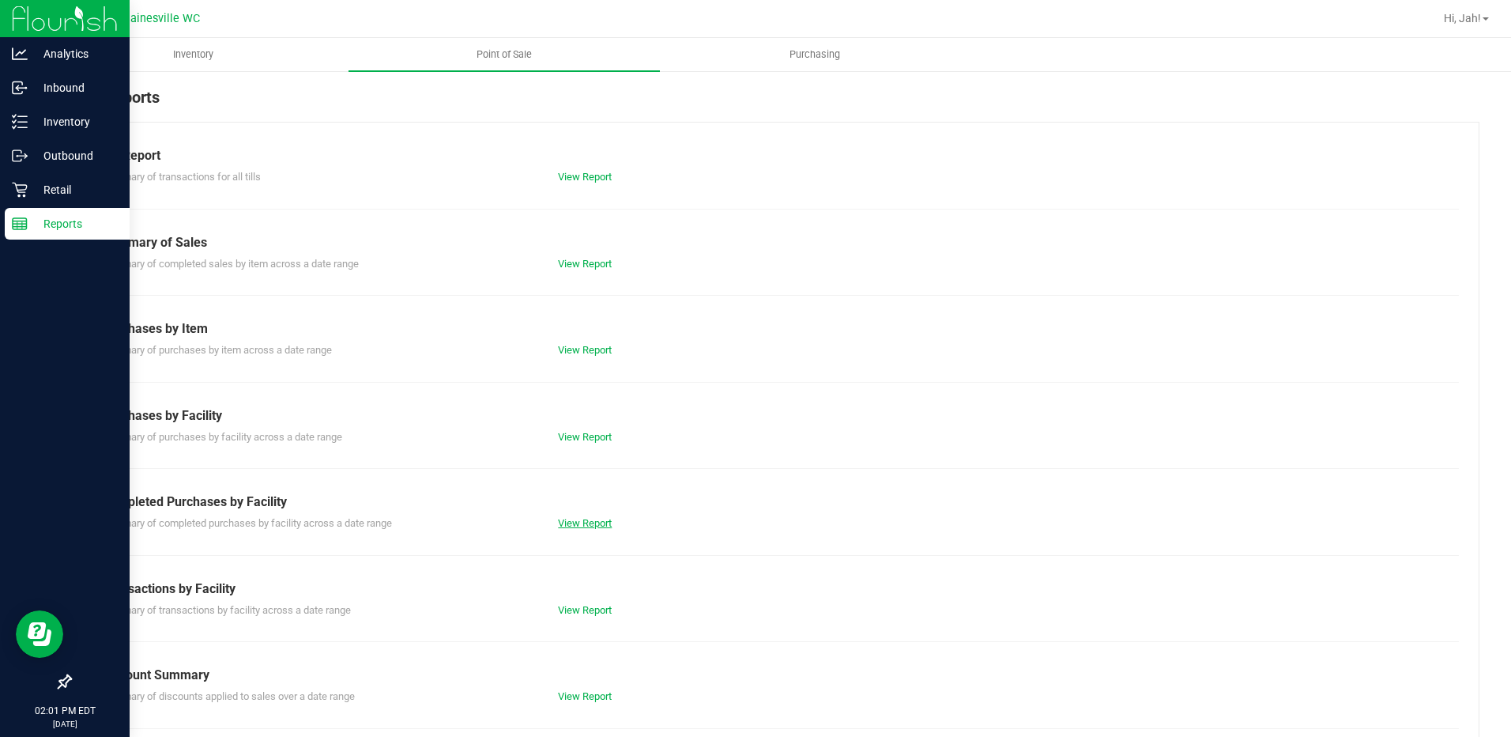
click at [558, 521] on link "View Report" at bounding box center [585, 523] width 54 height 12
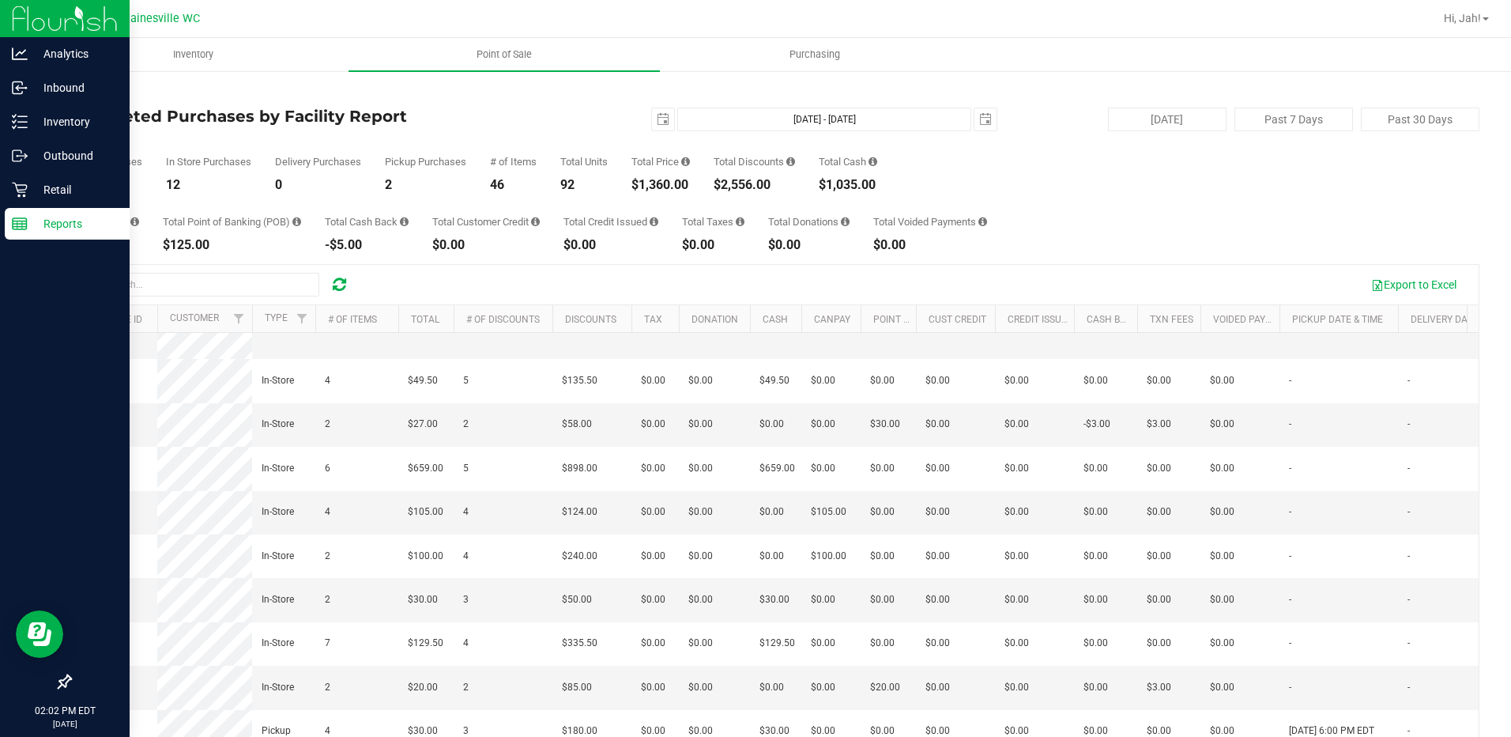
scroll to position [342, 0]
click at [35, 183] on p "Retail" at bounding box center [75, 189] width 95 height 19
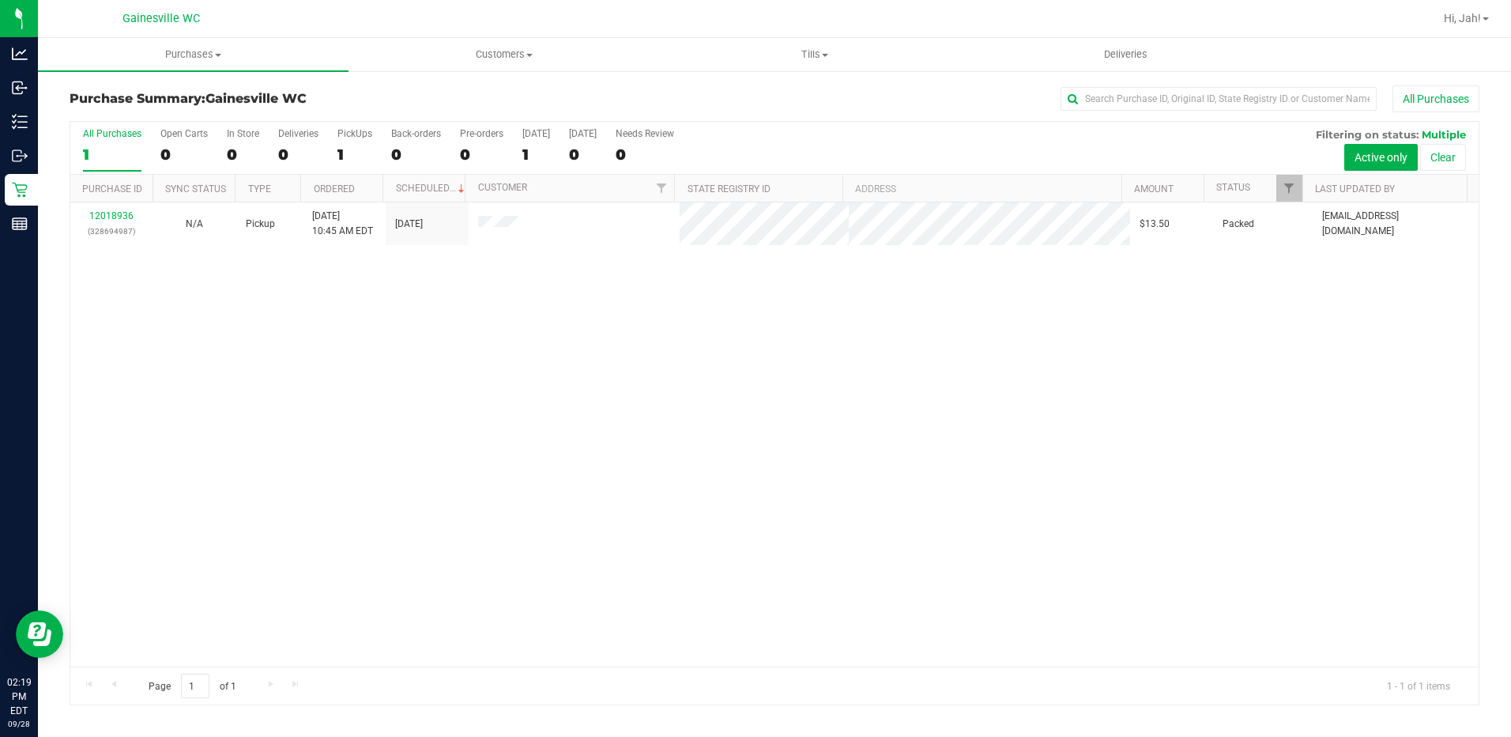
drag, startPoint x: 865, startPoint y: 496, endPoint x: 857, endPoint y: 497, distance: 7.9
click at [863, 497] on div "12018936 (328694987) N/A Pickup [DATE] 10:45 AM EDT 9/28/2025 $13.50 Packed [EM…" at bounding box center [774, 434] width 1408 height 464
